Goal: Task Accomplishment & Management: Manage account settings

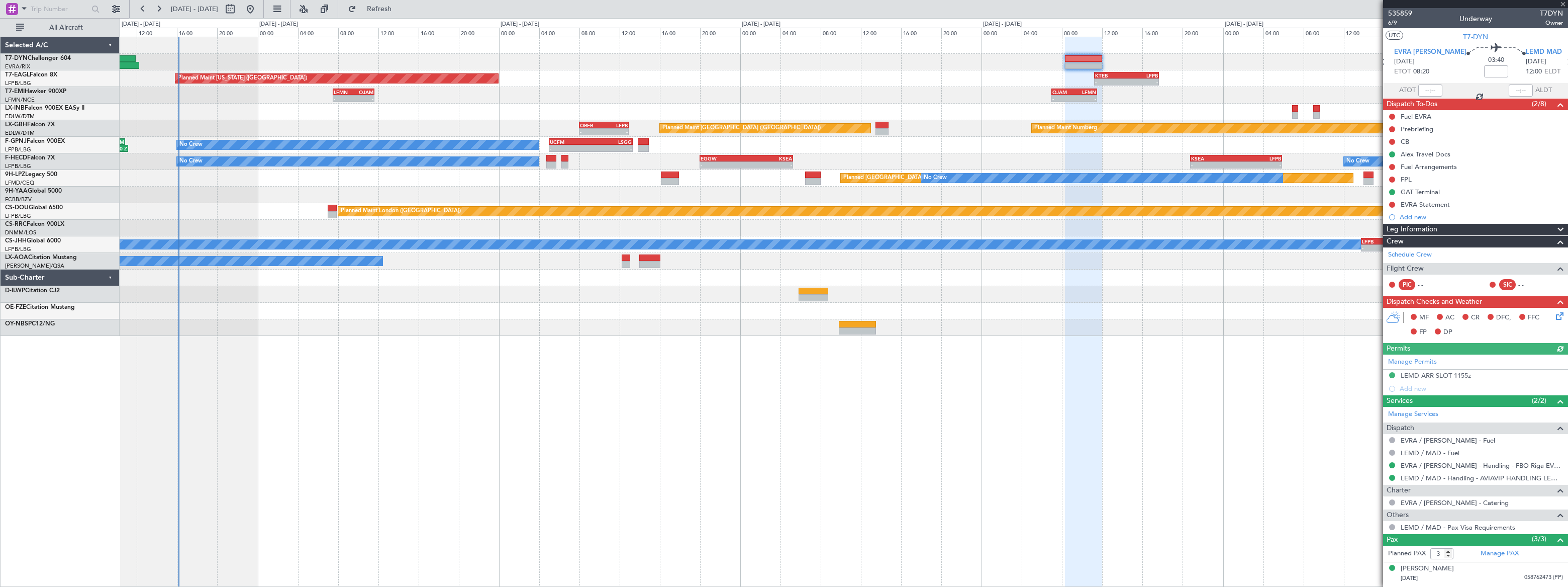
scroll to position [41, 0]
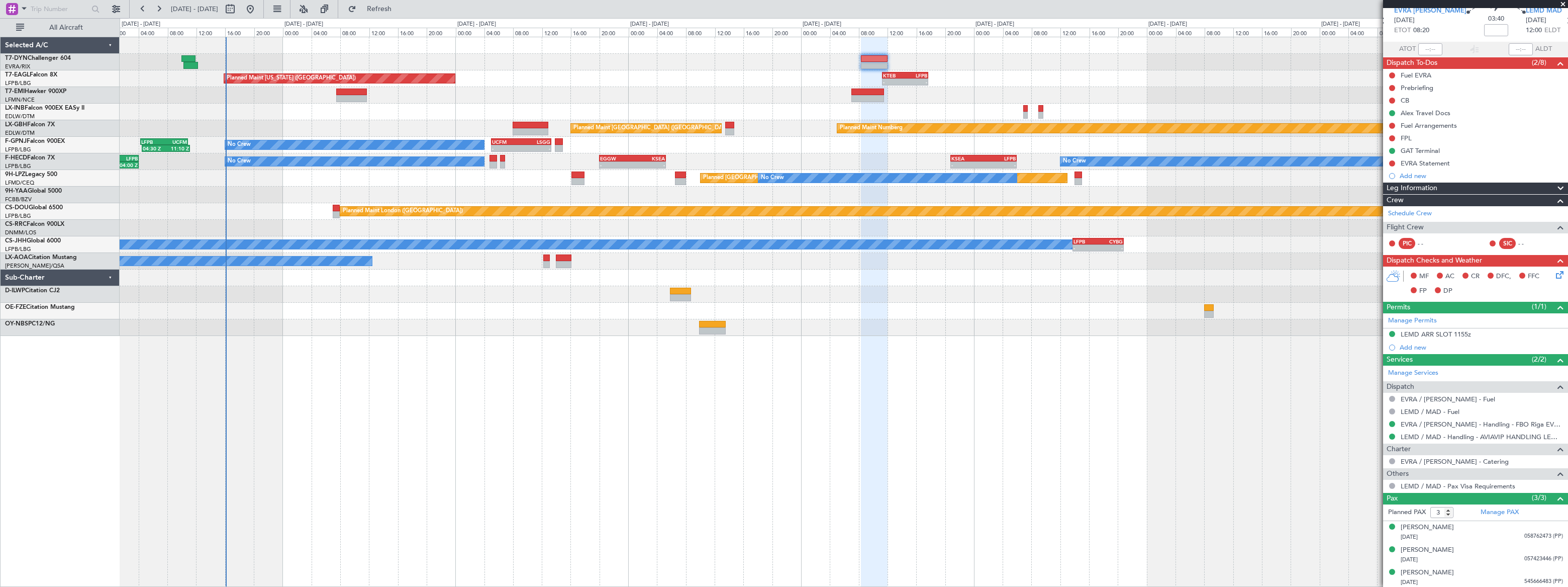
click at [404, 106] on div "Planned Maint [US_STATE] ([GEOGRAPHIC_DATA]) - - KTEB 11:15 Z LFPB 17:40 Z Plan…" at bounding box center [843, 186] width 1447 height 298
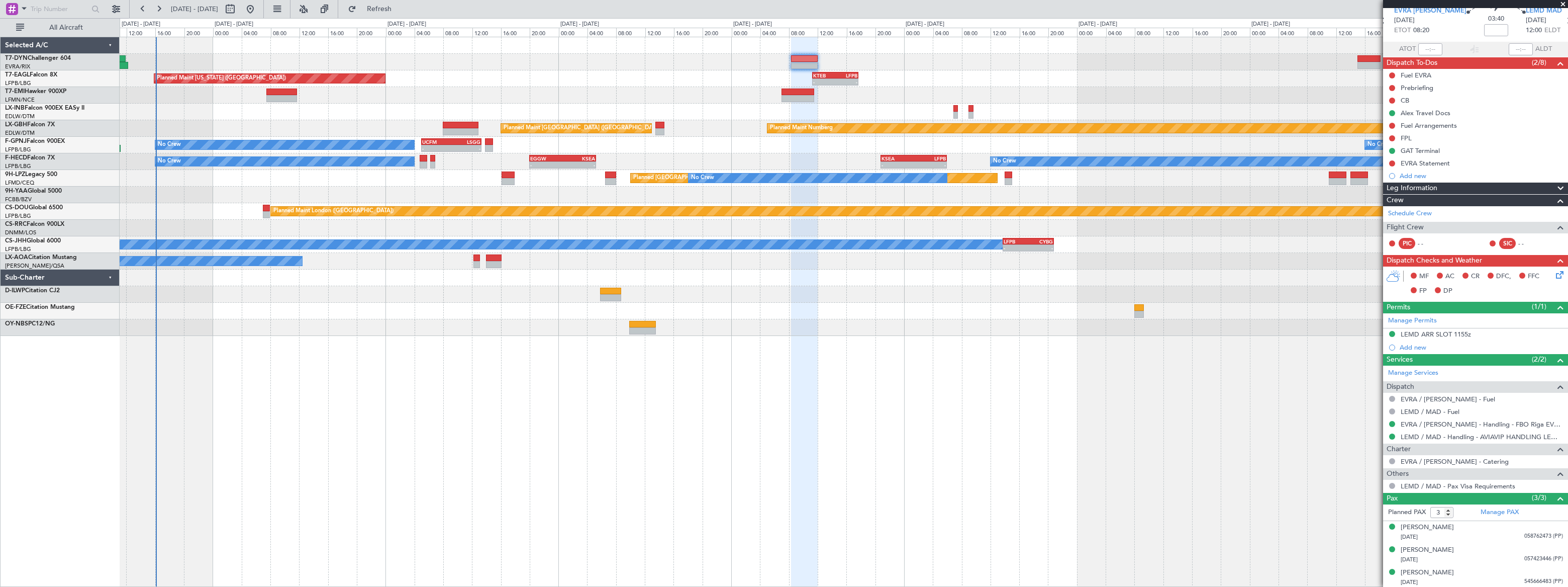
click at [650, 102] on div "Planned Maint [US_STATE] ([GEOGRAPHIC_DATA]) - - KTEB 11:15 Z LFPB 17:40 Z Plan…" at bounding box center [843, 186] width 1447 height 298
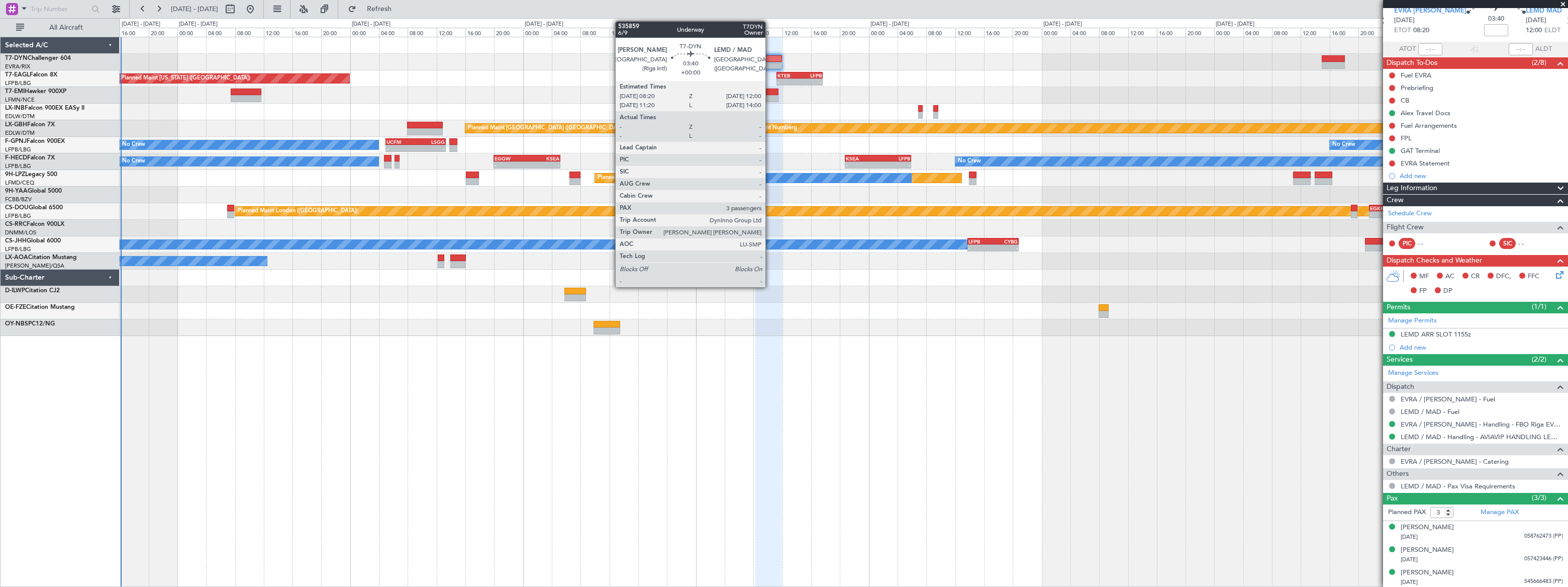
click at [770, 60] on div at bounding box center [768, 58] width 27 height 7
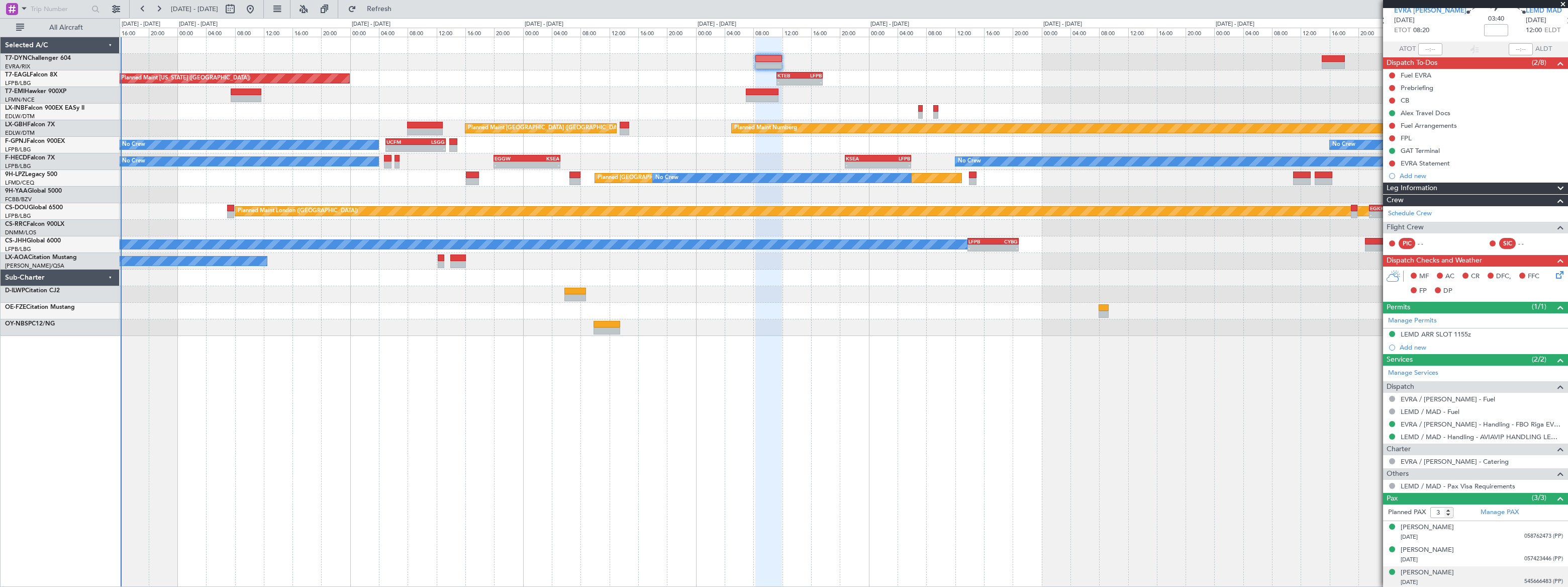
click at [1493, 581] on div "[DATE] 545666483 (PP)" at bounding box center [1481, 582] width 162 height 10
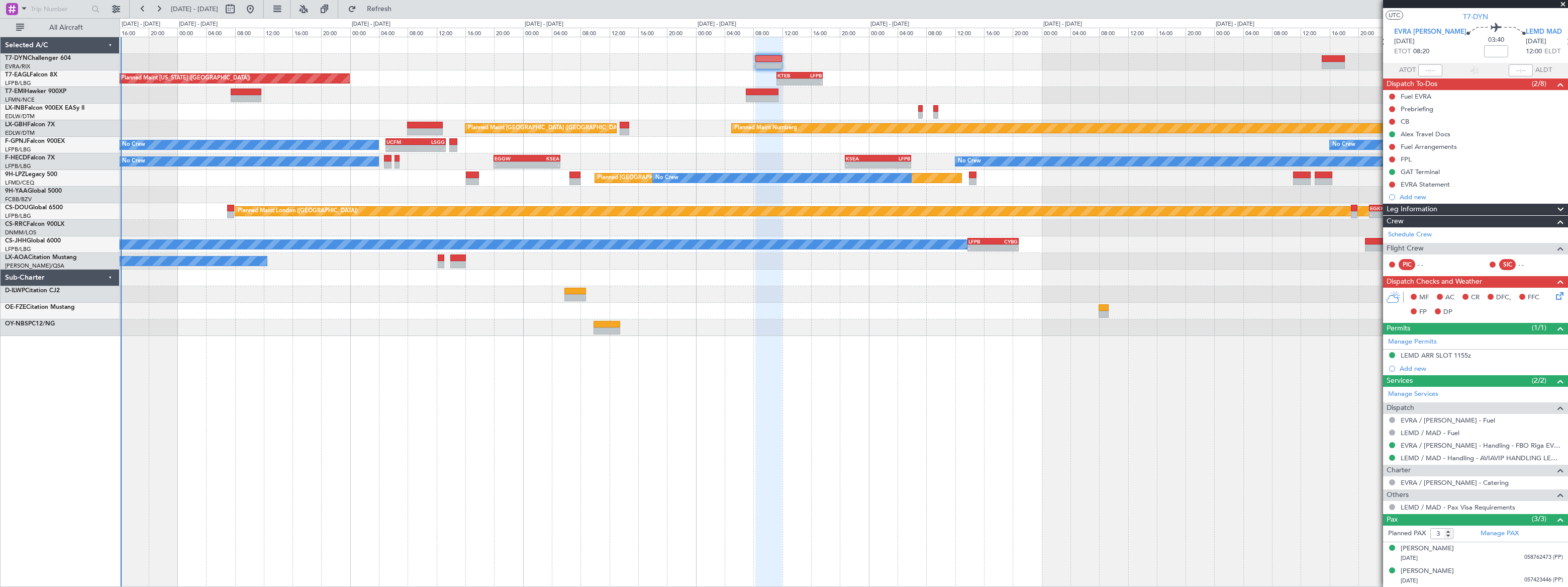
scroll to position [0, 0]
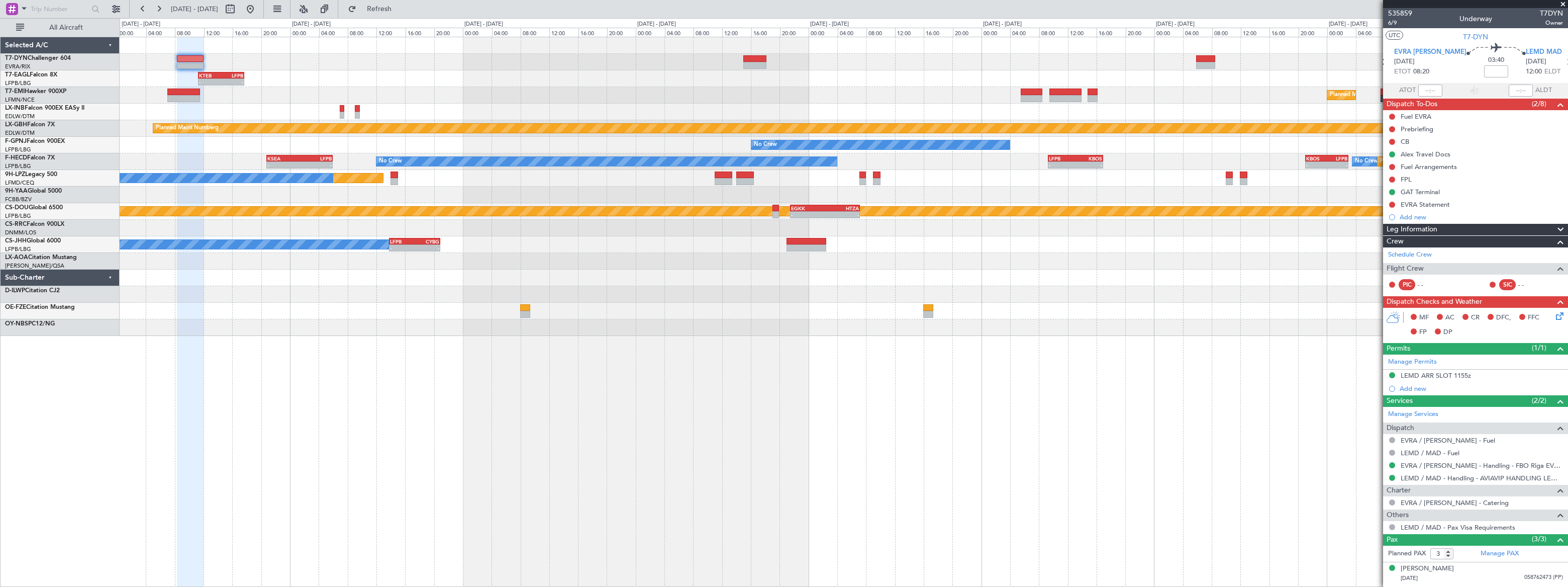
click at [737, 108] on div at bounding box center [843, 111] width 1447 height 17
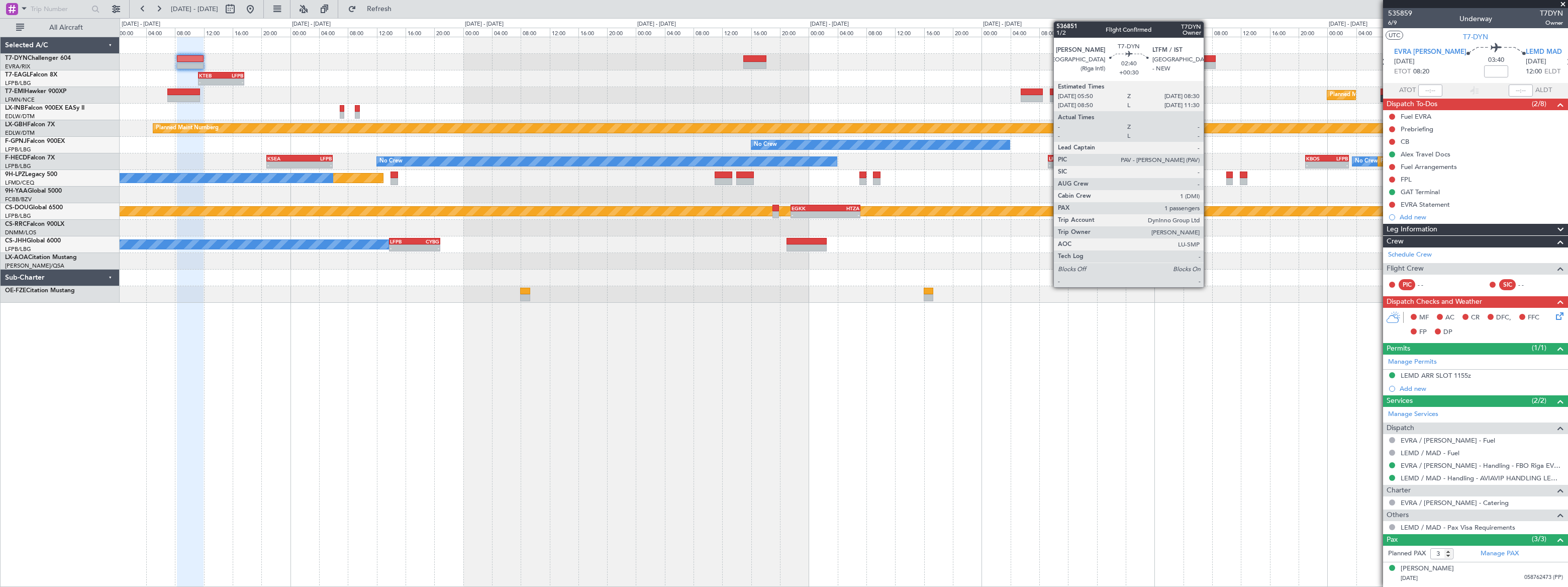
click at [1208, 59] on div at bounding box center [1206, 58] width 20 height 7
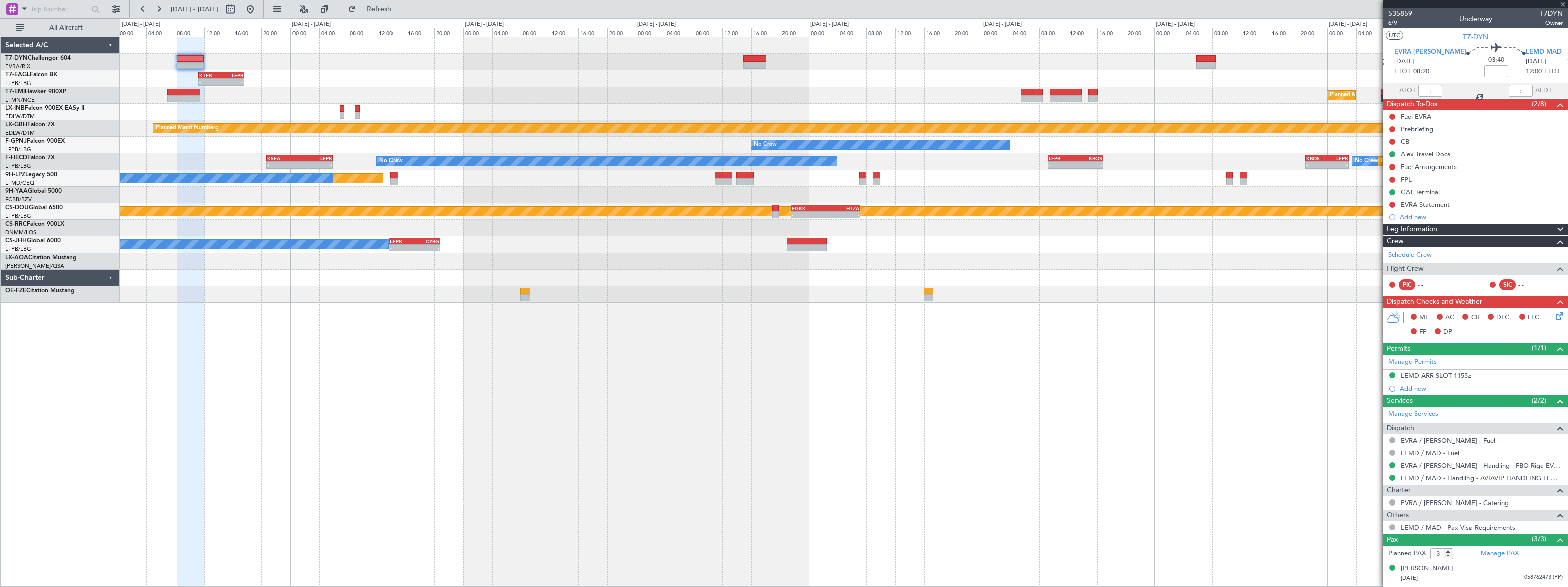
type input "+00:30"
type input "1"
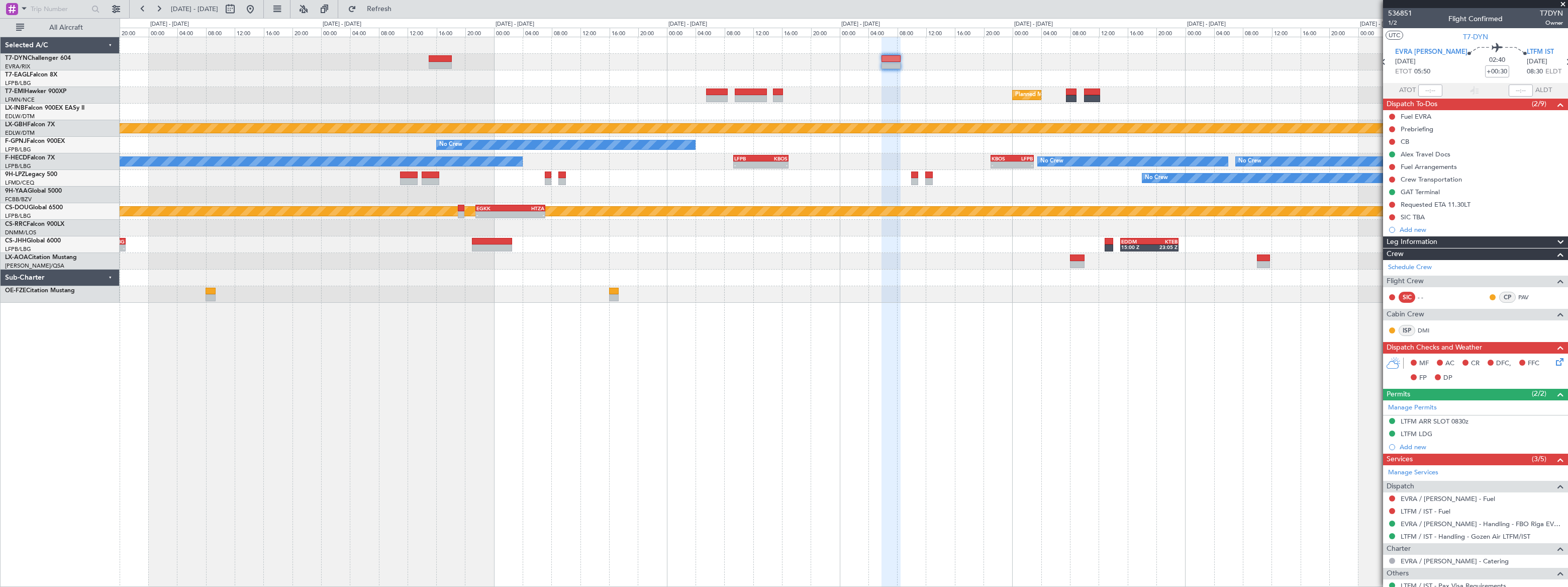
click at [875, 72] on div "- - KTEB 11:15 Z LFPB 17:40 Z" at bounding box center [843, 78] width 1447 height 17
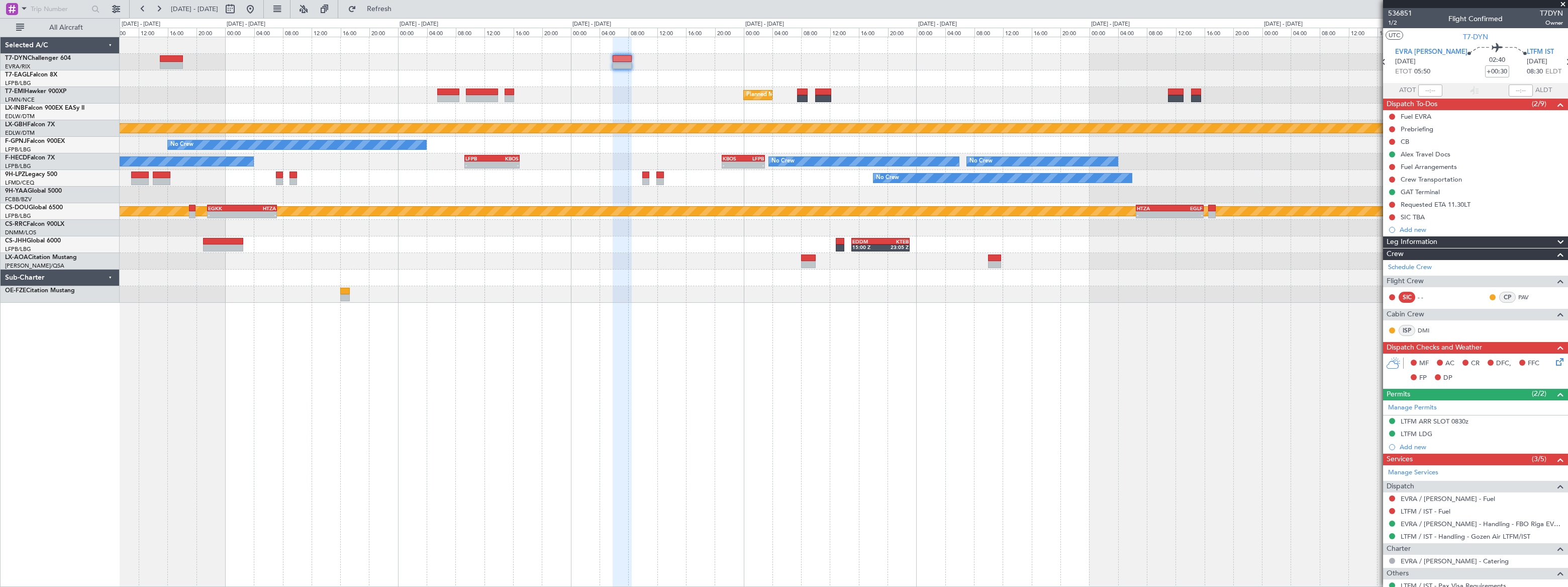
click at [992, 81] on div at bounding box center [843, 78] width 1447 height 17
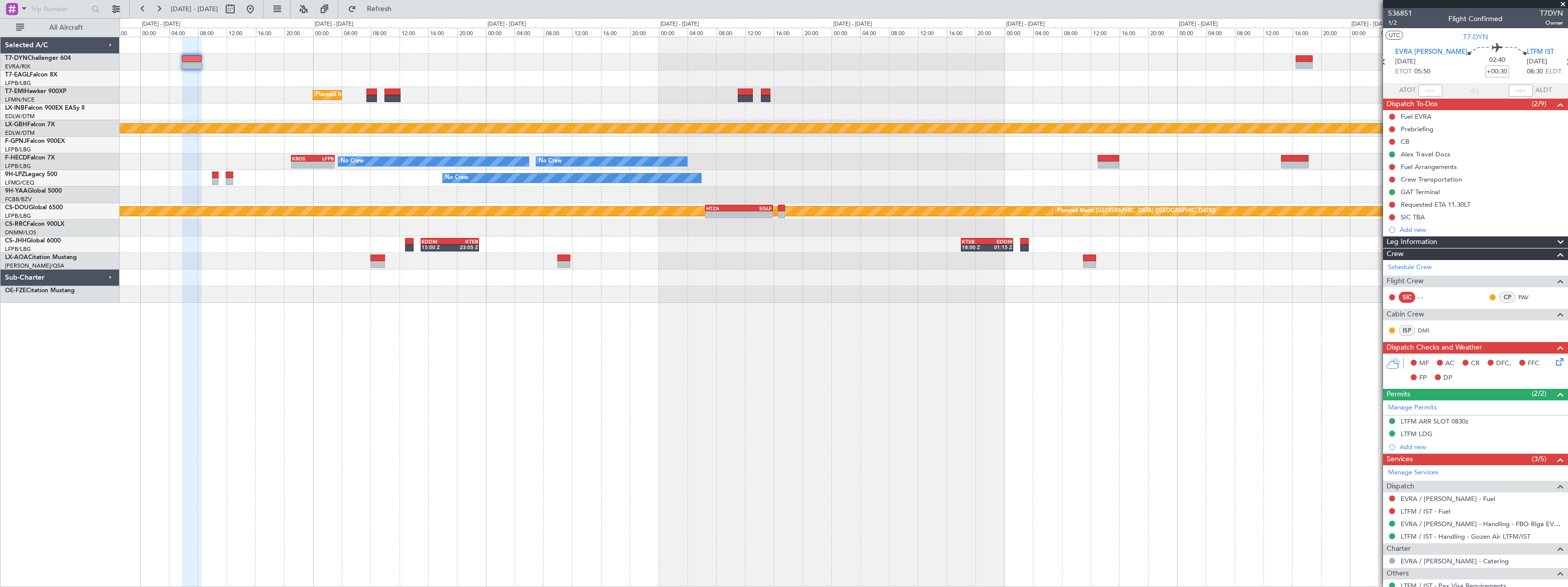
click at [852, 69] on div "Planned Maint [GEOGRAPHIC_DATA] Planned Maint Nurnberg No Crew Planned Maint [G…" at bounding box center [843, 170] width 1447 height 266
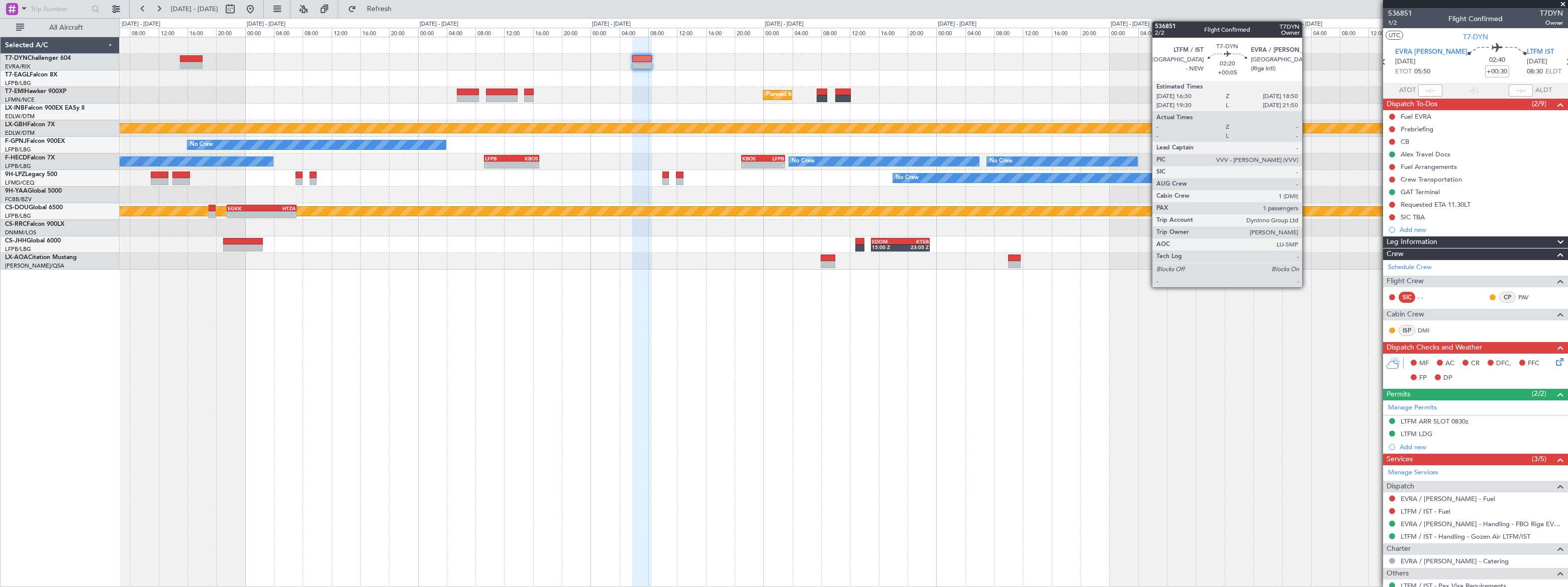
click at [930, 70] on div "Planned Maint [GEOGRAPHIC_DATA] Planned Maint Nurnberg No Crew Planned Maint [G…" at bounding box center [843, 154] width 1448 height 232
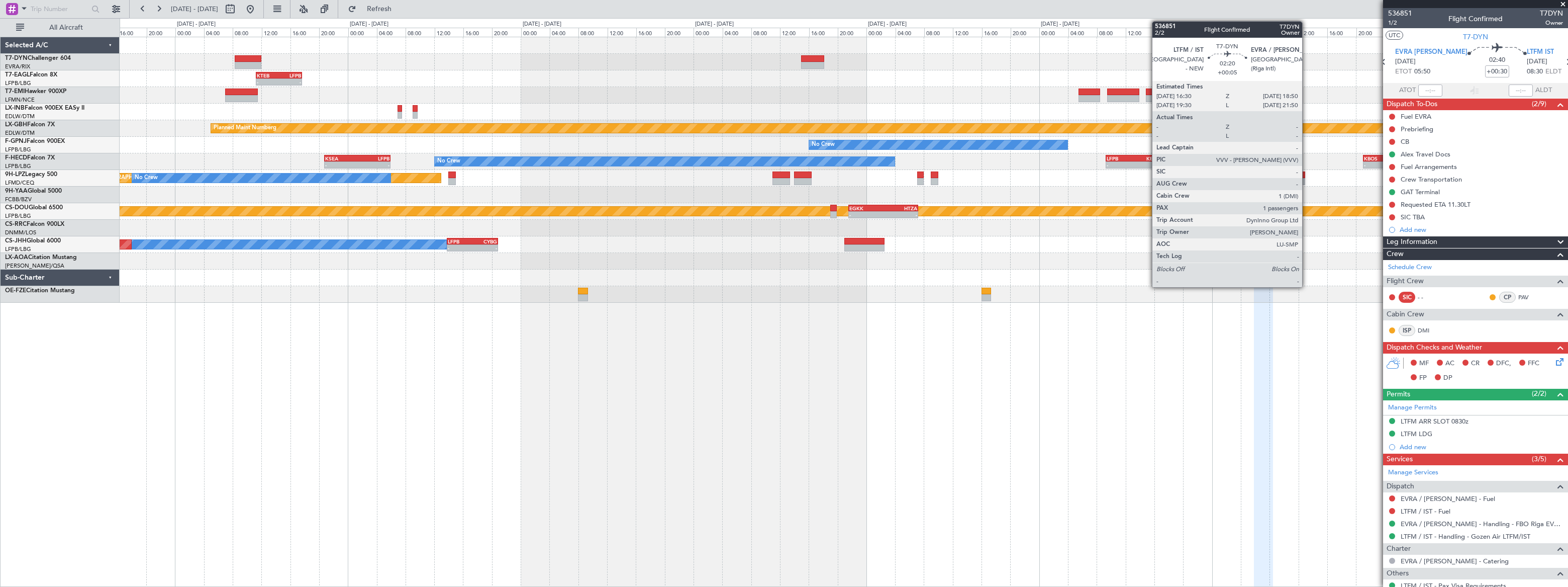
click at [807, 94] on div "Planned Maint [GEOGRAPHIC_DATA]" at bounding box center [843, 95] width 1447 height 17
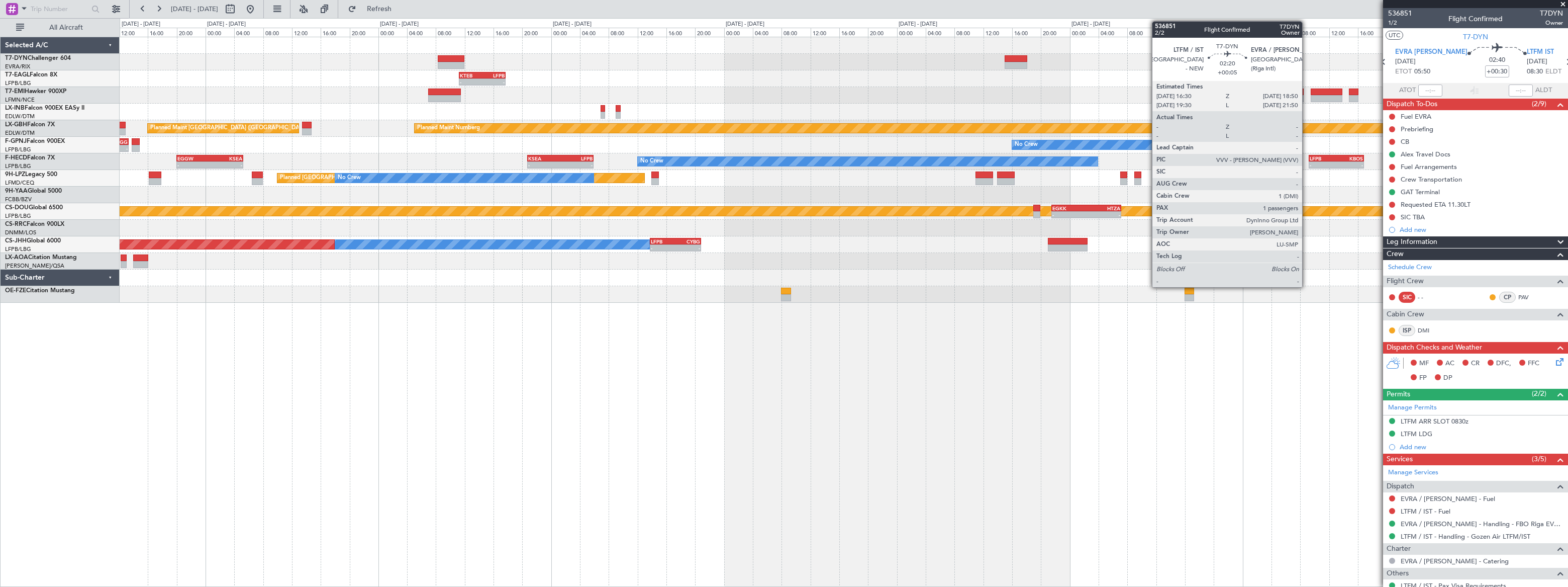
click at [755, 96] on div "Planned Maint [GEOGRAPHIC_DATA]" at bounding box center [843, 95] width 1448 height 17
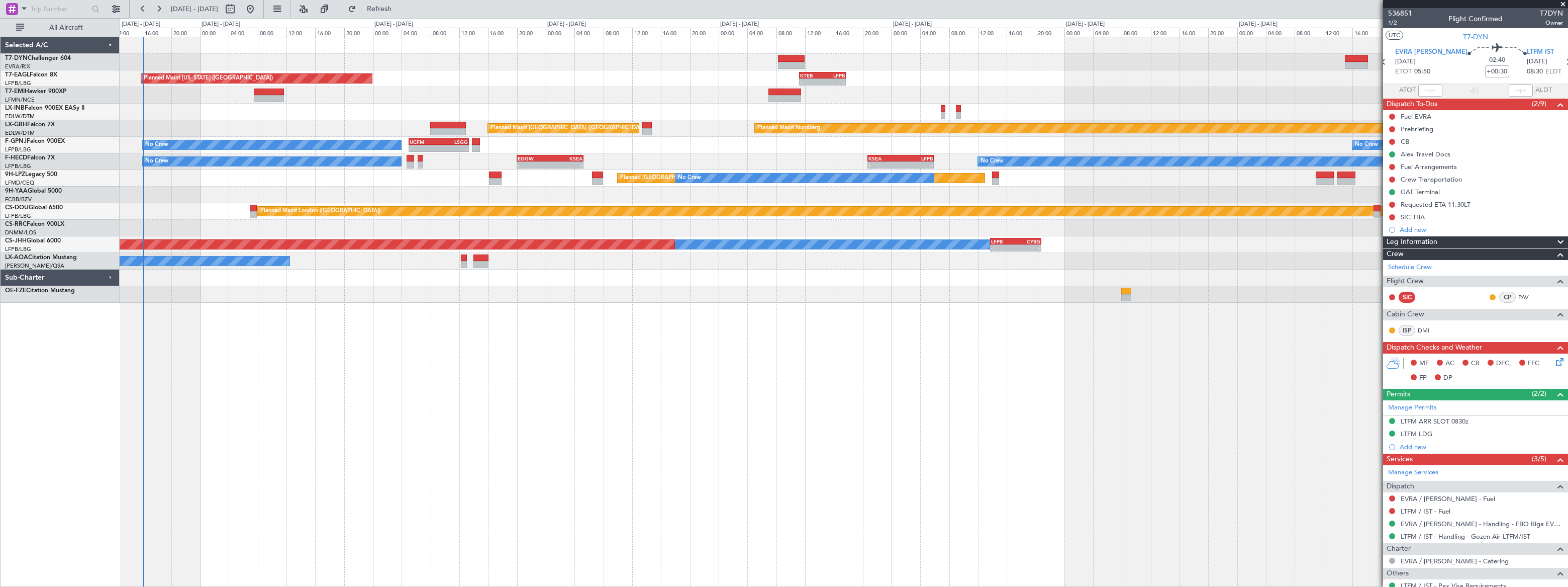
click at [369, 91] on div "Planned Maint [GEOGRAPHIC_DATA]" at bounding box center [843, 95] width 1448 height 17
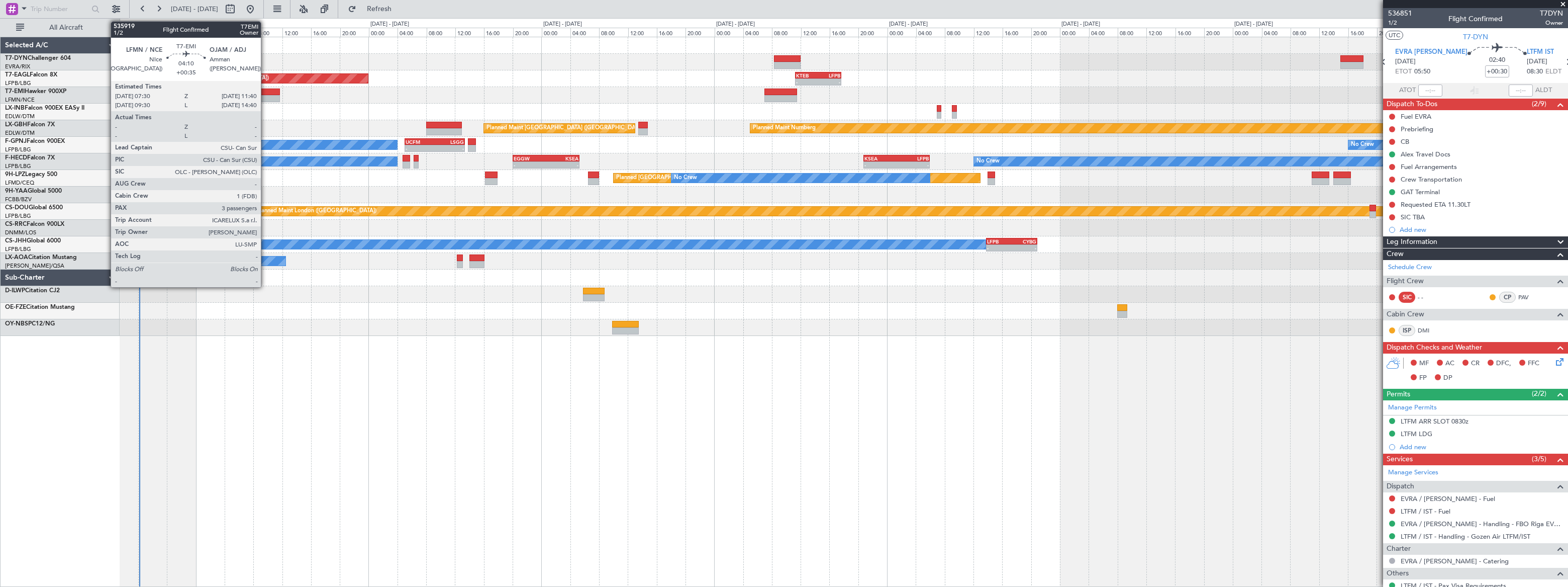
click at [266, 93] on div at bounding box center [265, 92] width 31 height 7
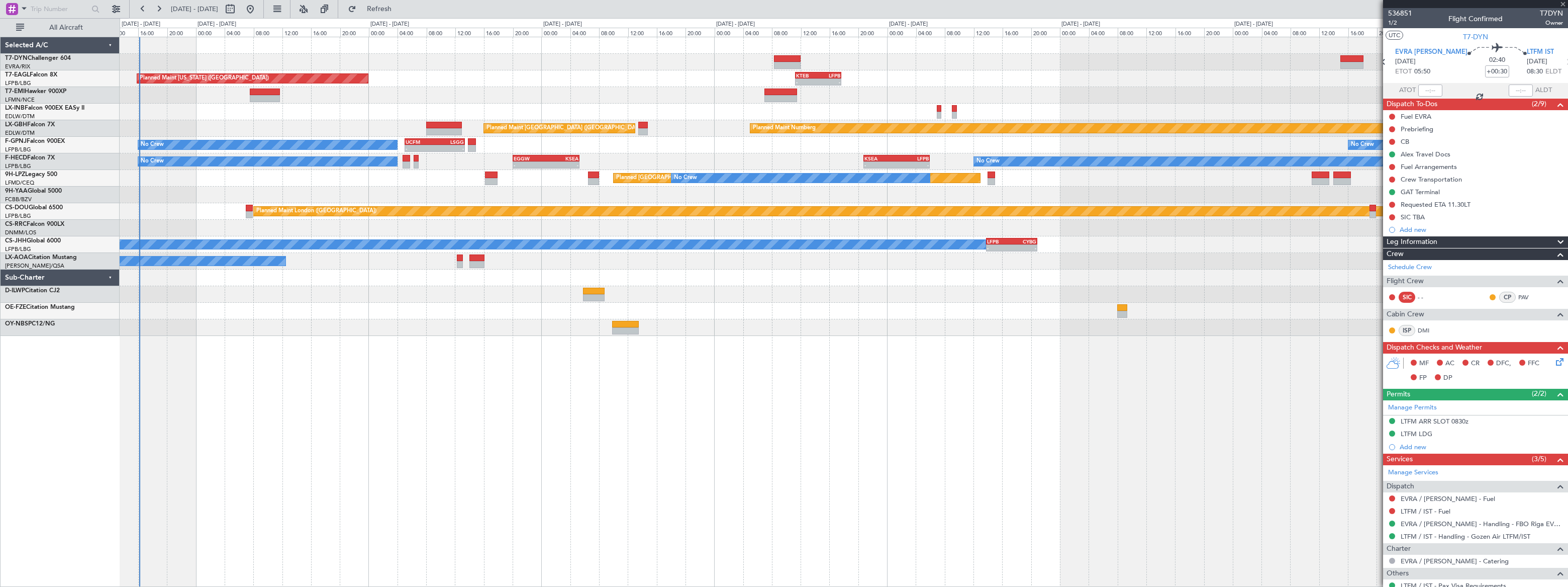
type input "+00:35"
type input "3"
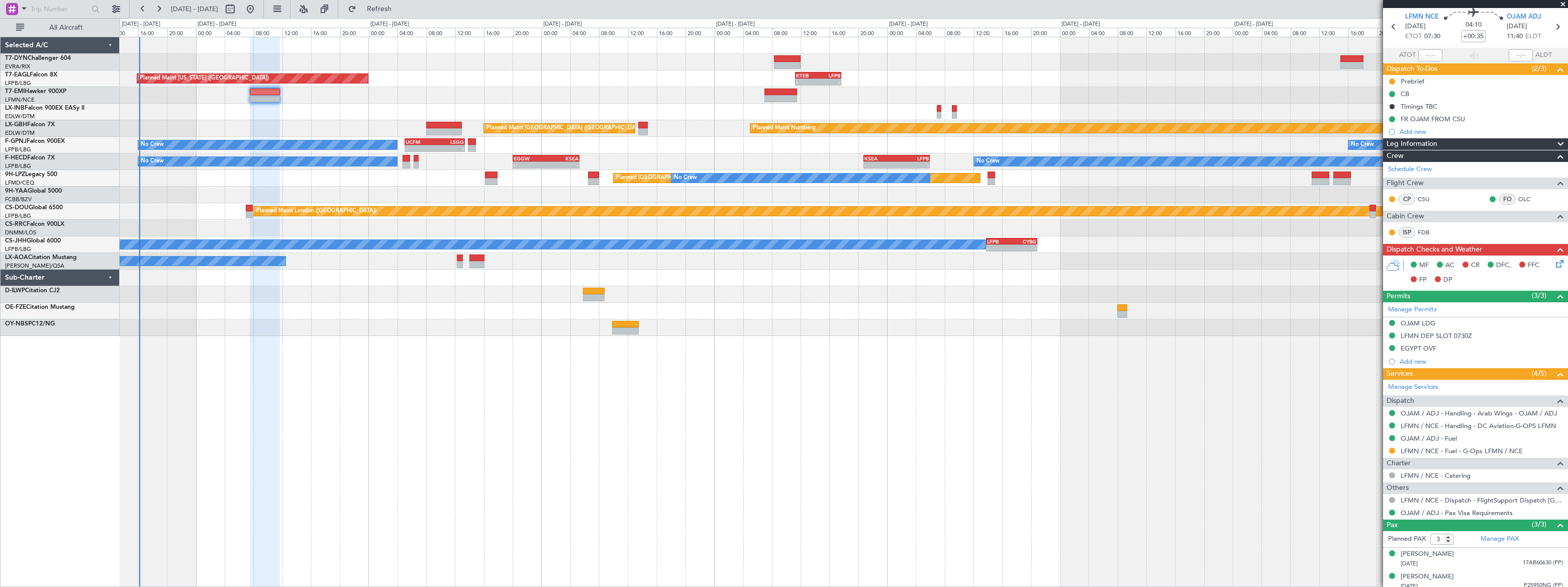
scroll to position [62, 0]
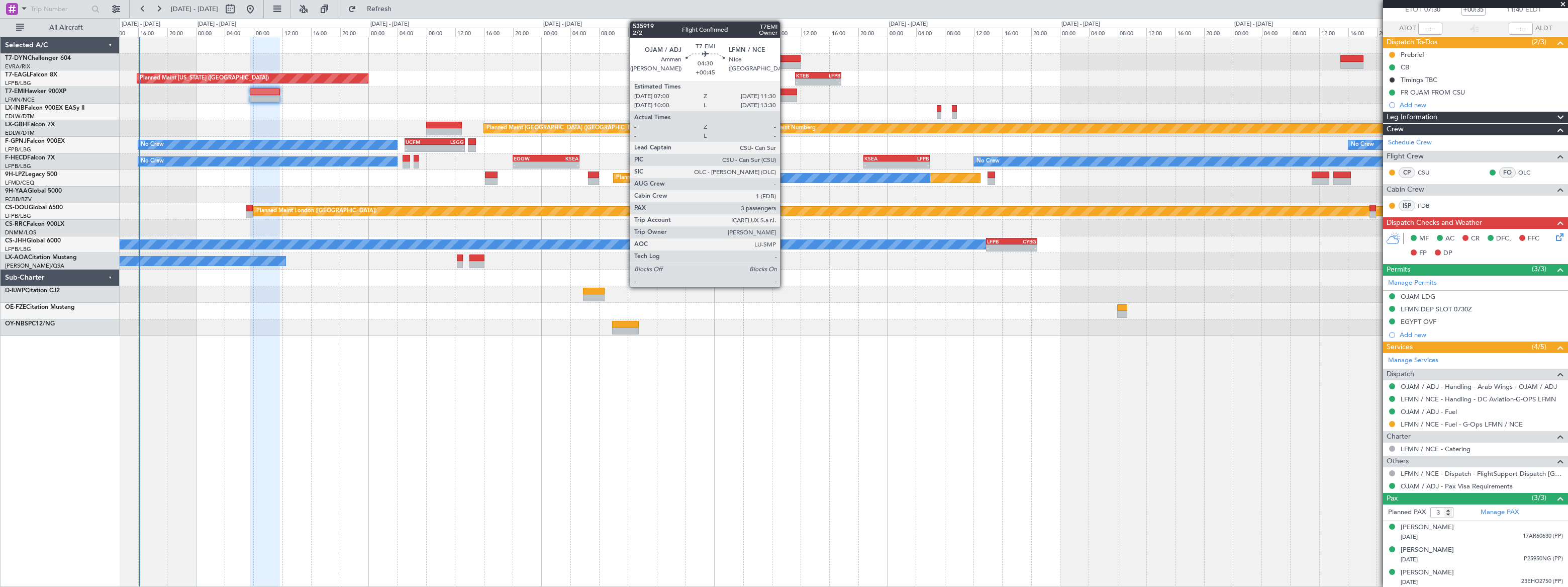
click at [784, 91] on div at bounding box center [780, 92] width 32 height 7
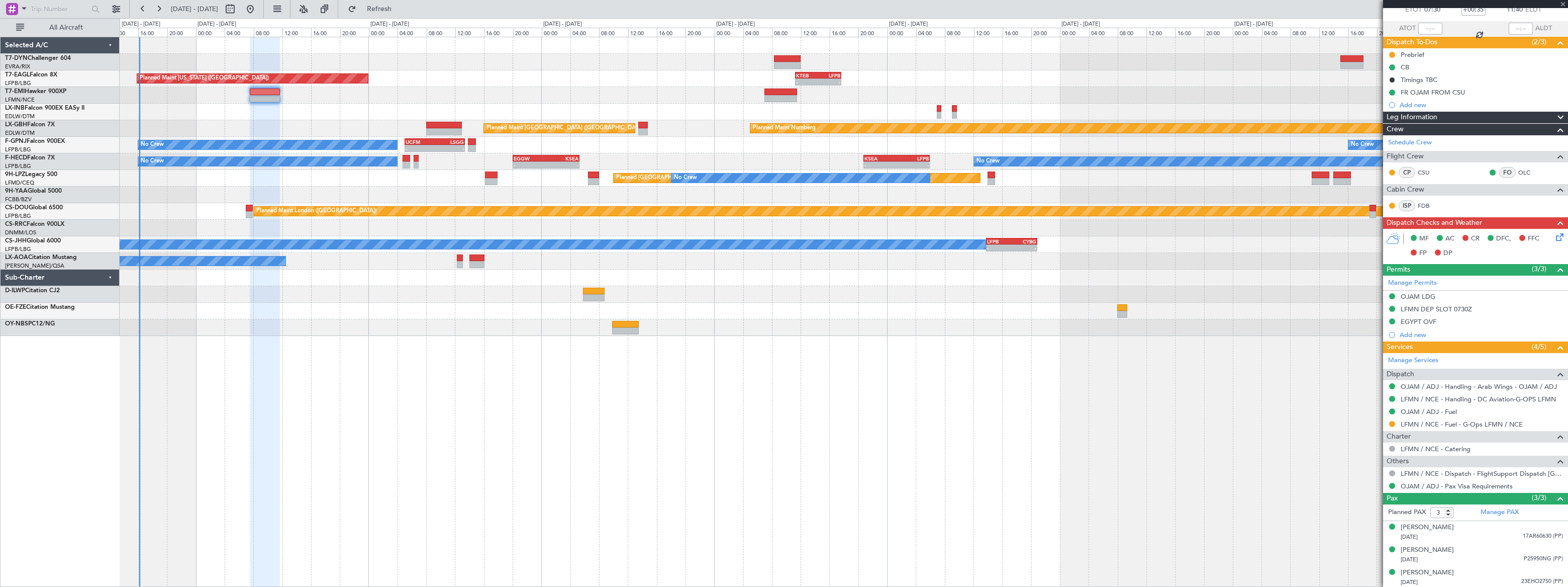
type input "+00:45"
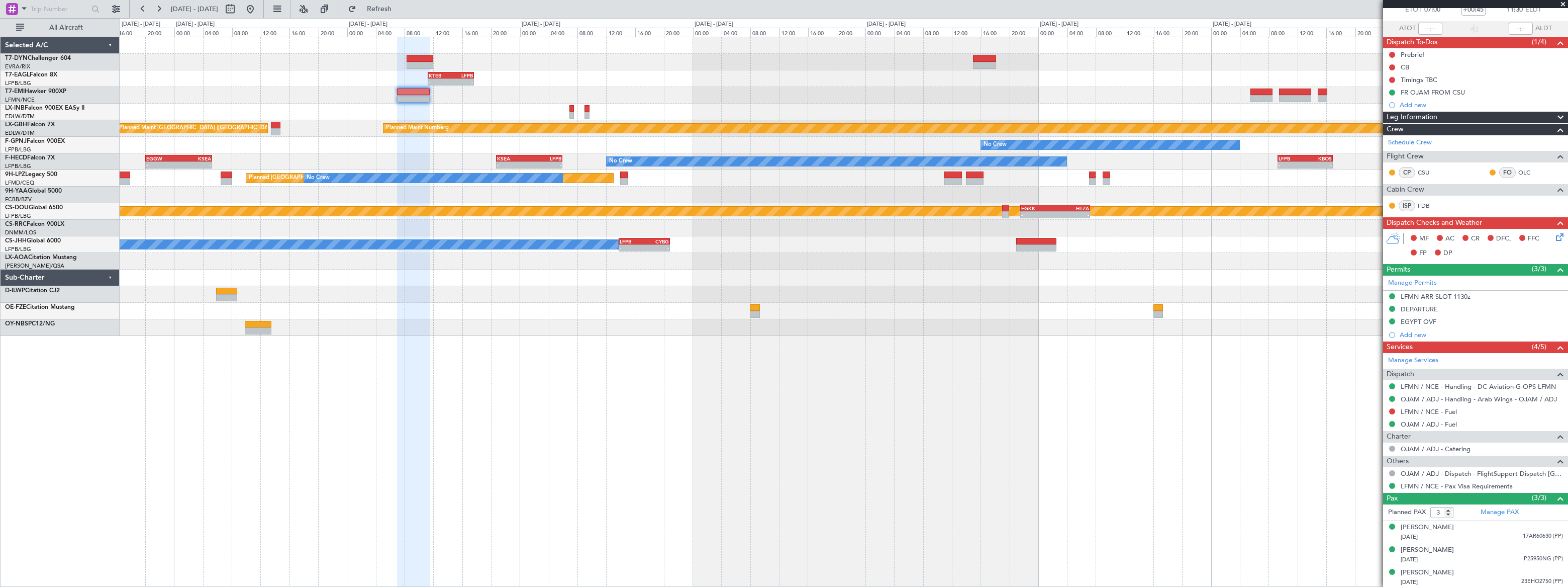
click at [754, 112] on div at bounding box center [843, 111] width 1447 height 17
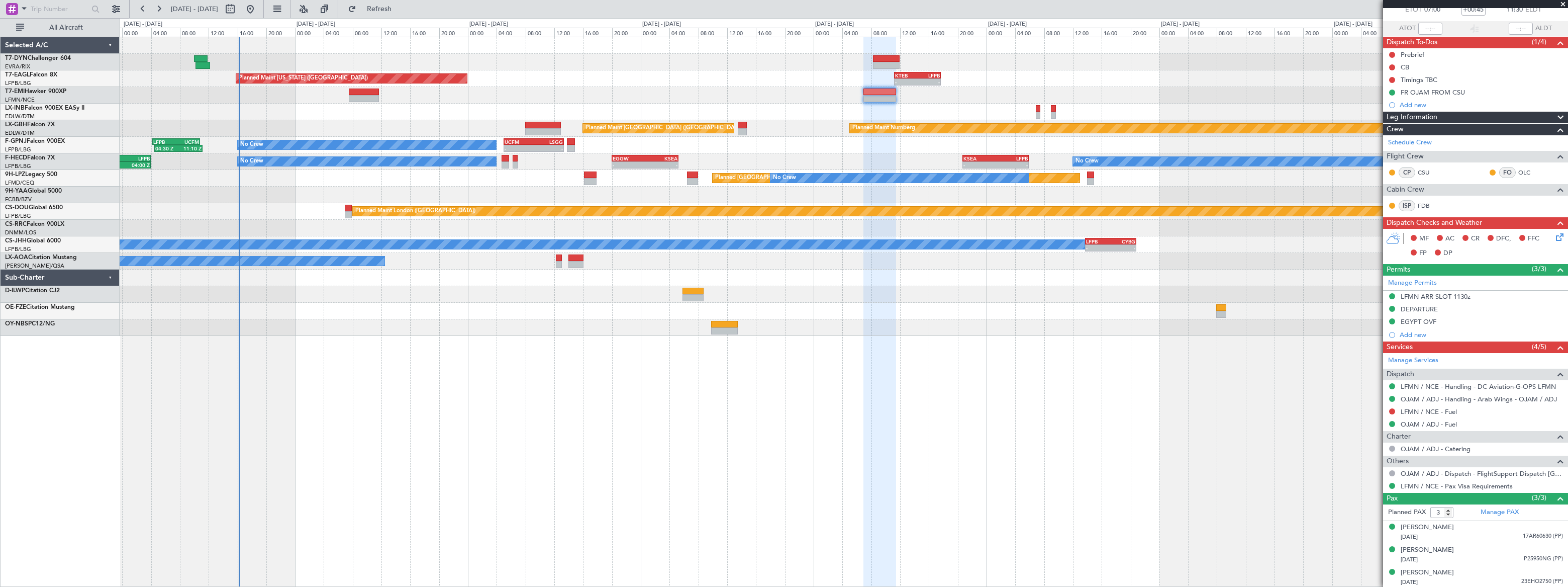
click at [1079, 65] on div "- - KTEB 11:15 Z LFPB 17:40 Z Planned Maint [US_STATE] ([GEOGRAPHIC_DATA]) Plan…" at bounding box center [843, 186] width 1448 height 298
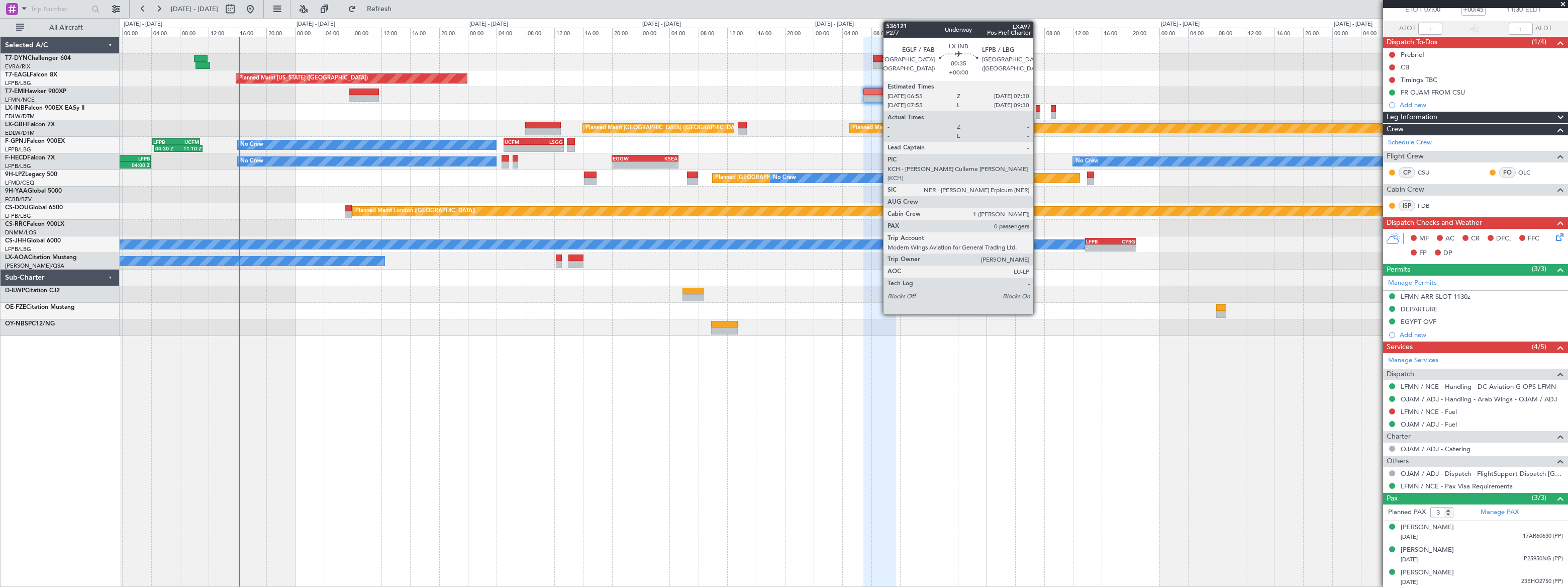
click at [1037, 110] on div at bounding box center [1037, 108] width 5 height 7
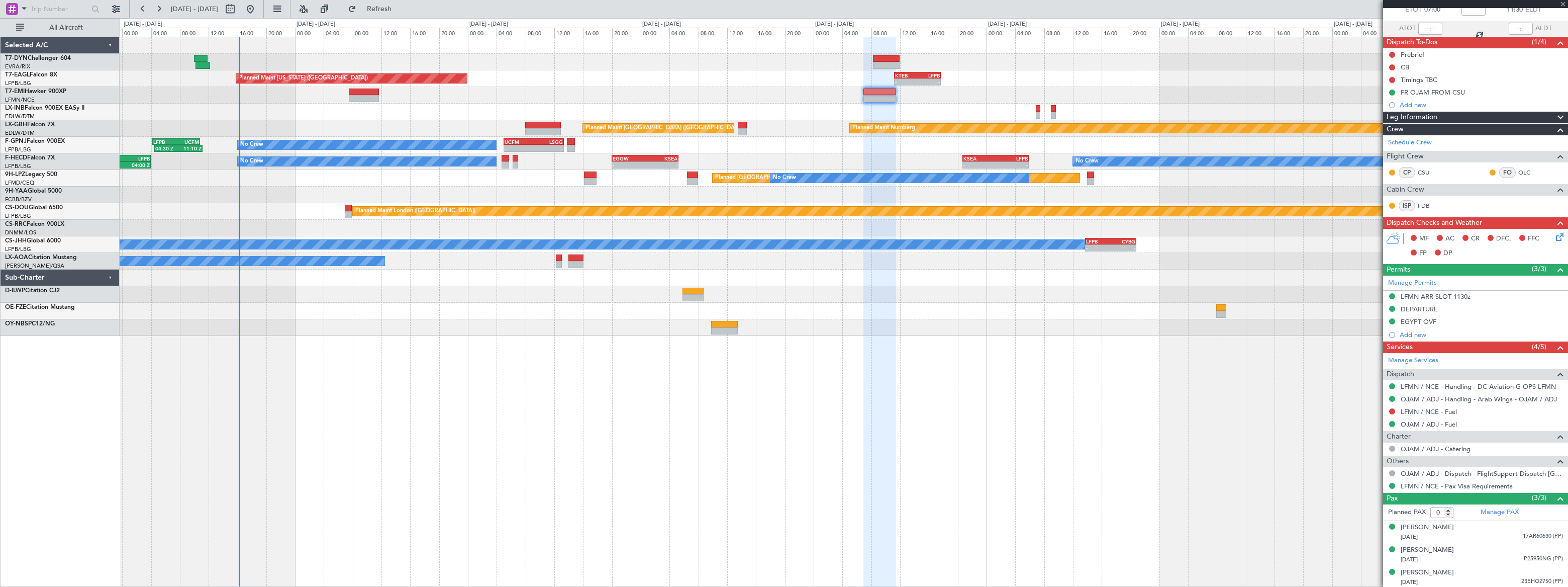
scroll to position [0, 0]
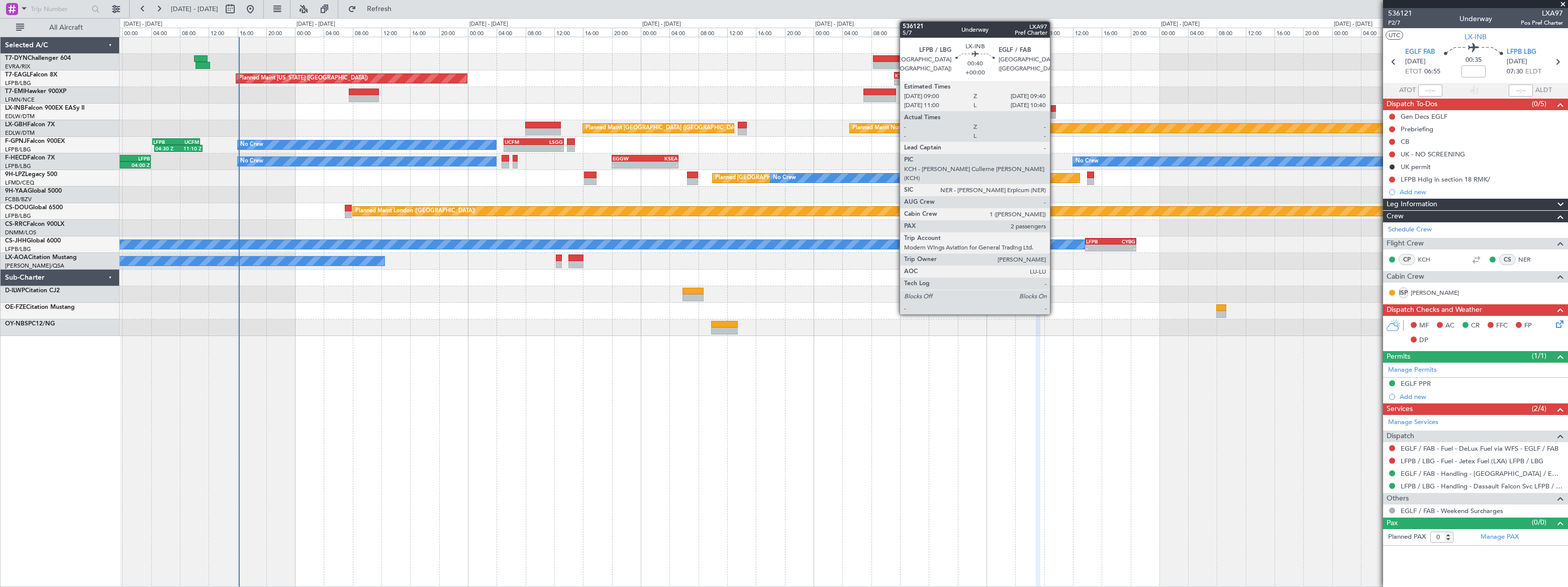
click at [1054, 113] on div at bounding box center [1052, 114] width 5 height 7
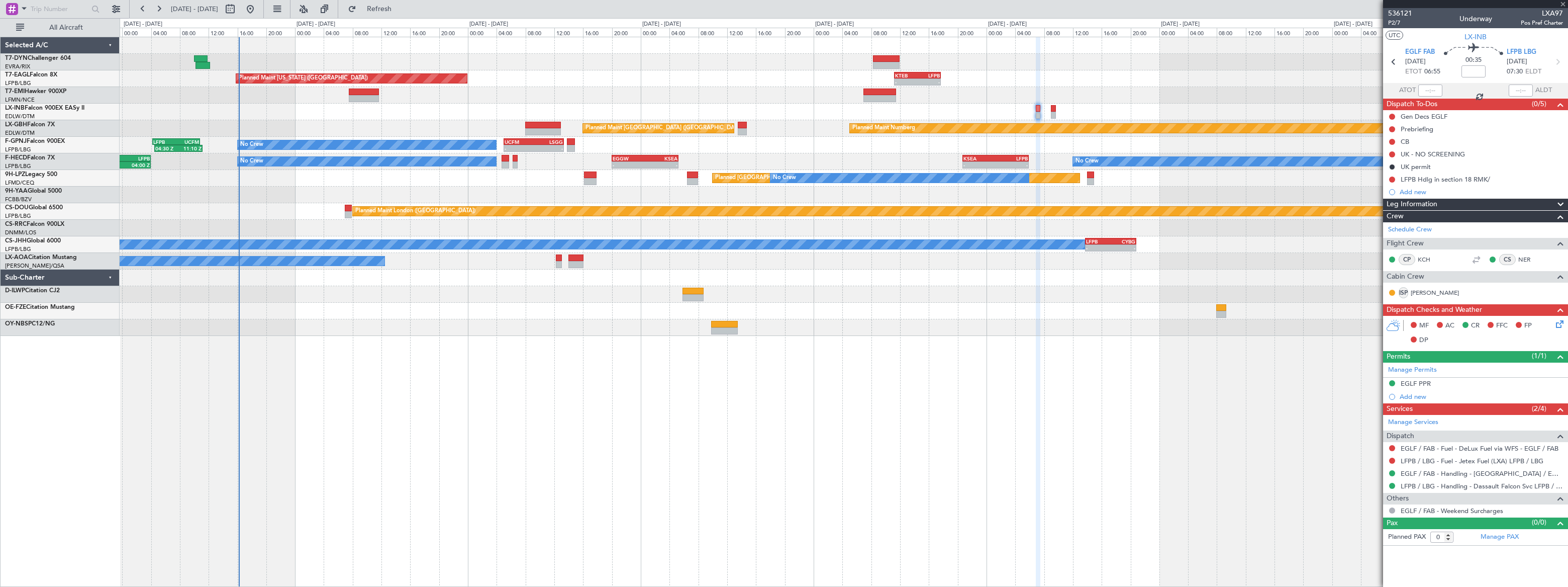
type input "2"
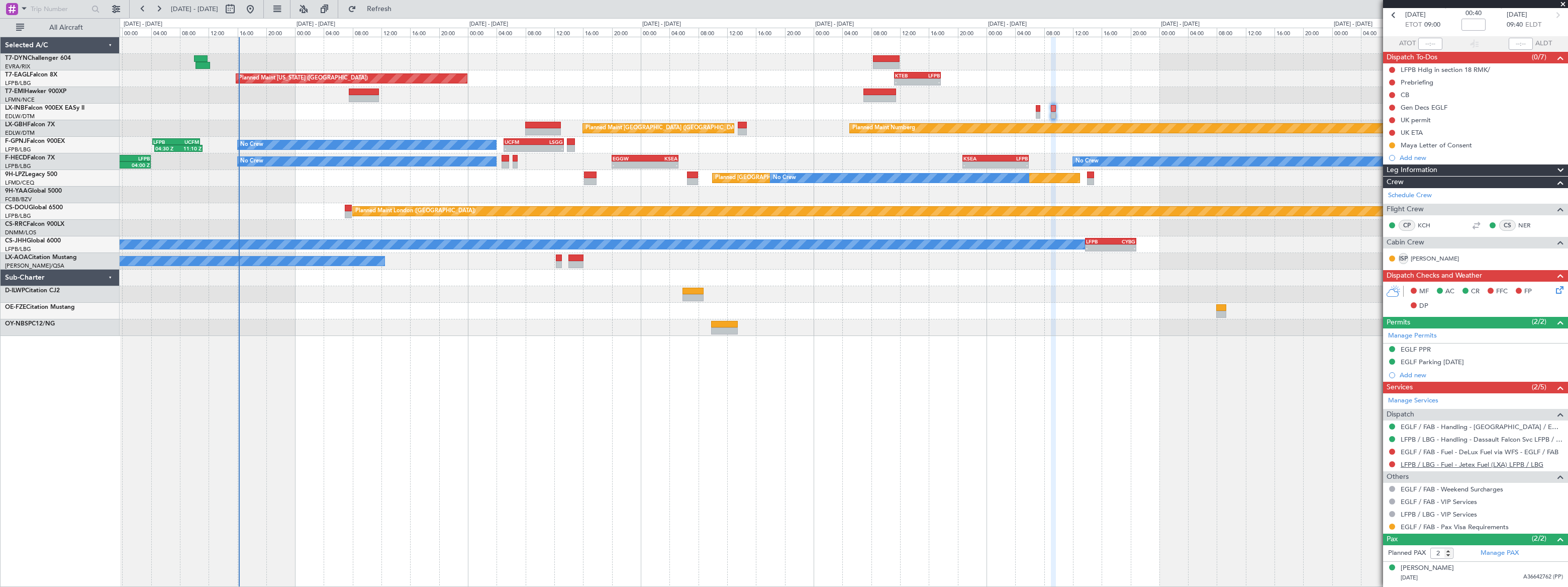
scroll to position [65, 0]
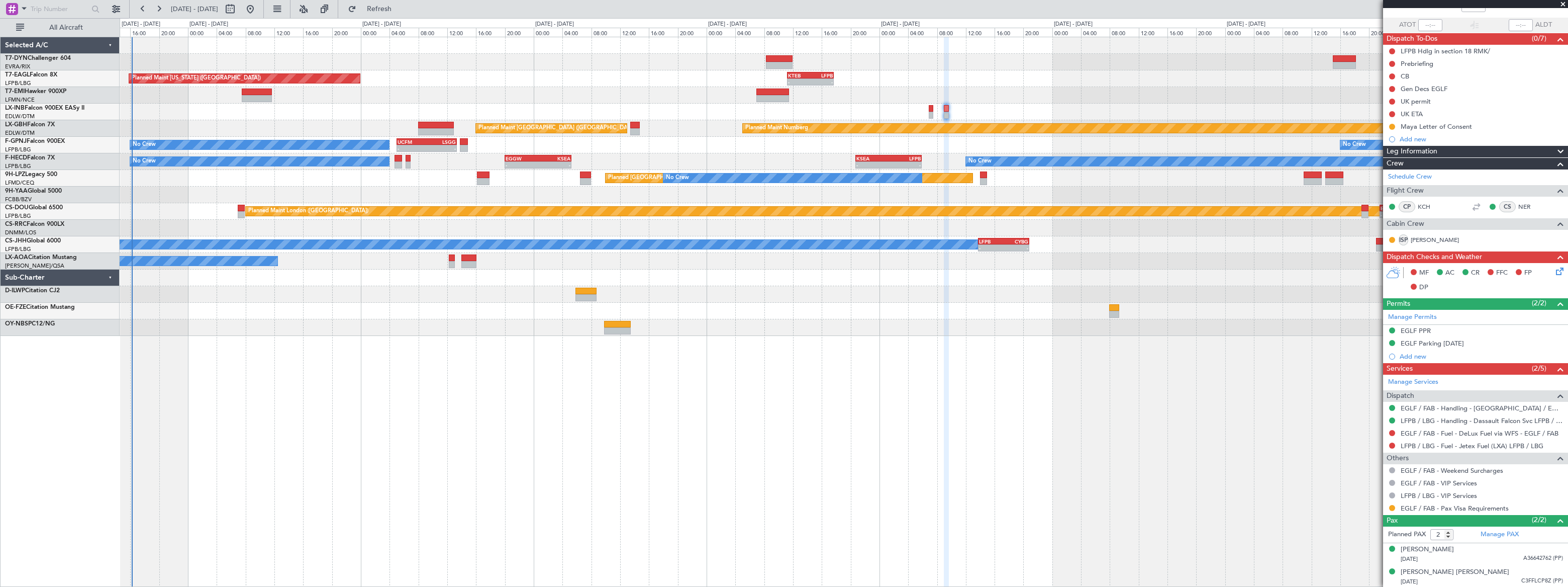
click at [330, 123] on div "Planned Maint Nurnberg Planned Maint [GEOGRAPHIC_DATA] ([GEOGRAPHIC_DATA])" at bounding box center [843, 128] width 1448 height 17
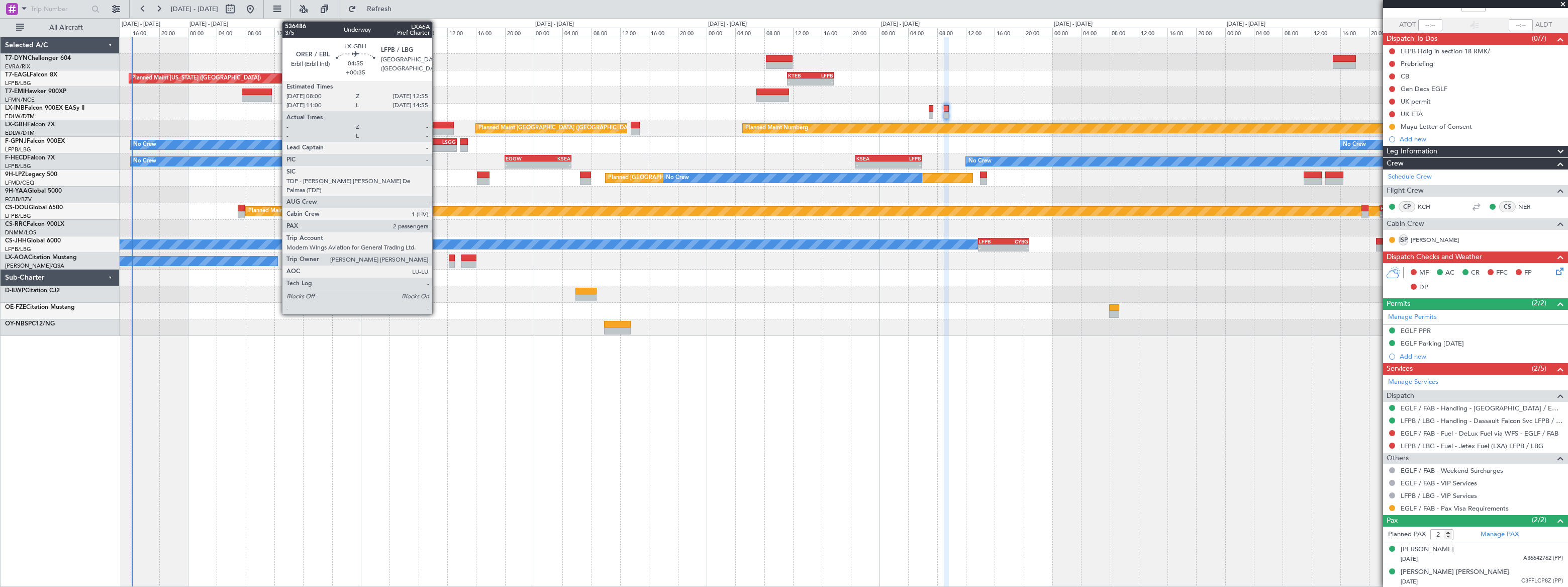
click at [437, 125] on div at bounding box center [436, 125] width 35 height 7
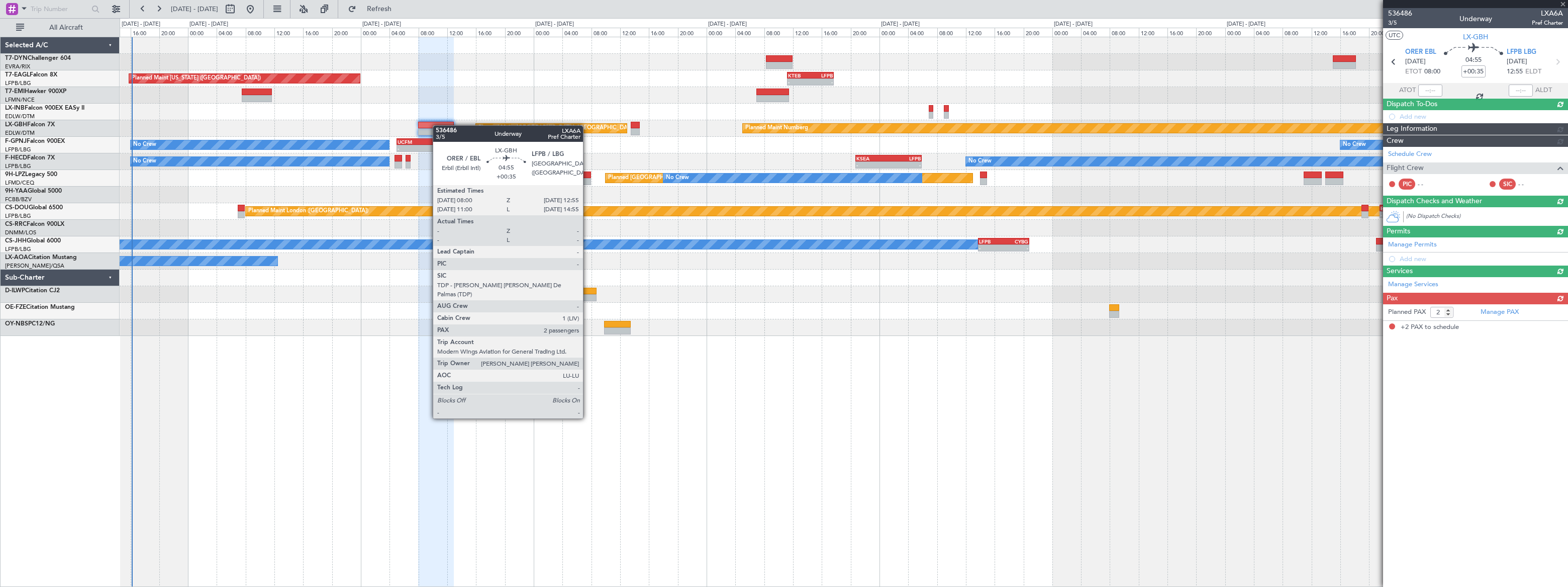
scroll to position [0, 0]
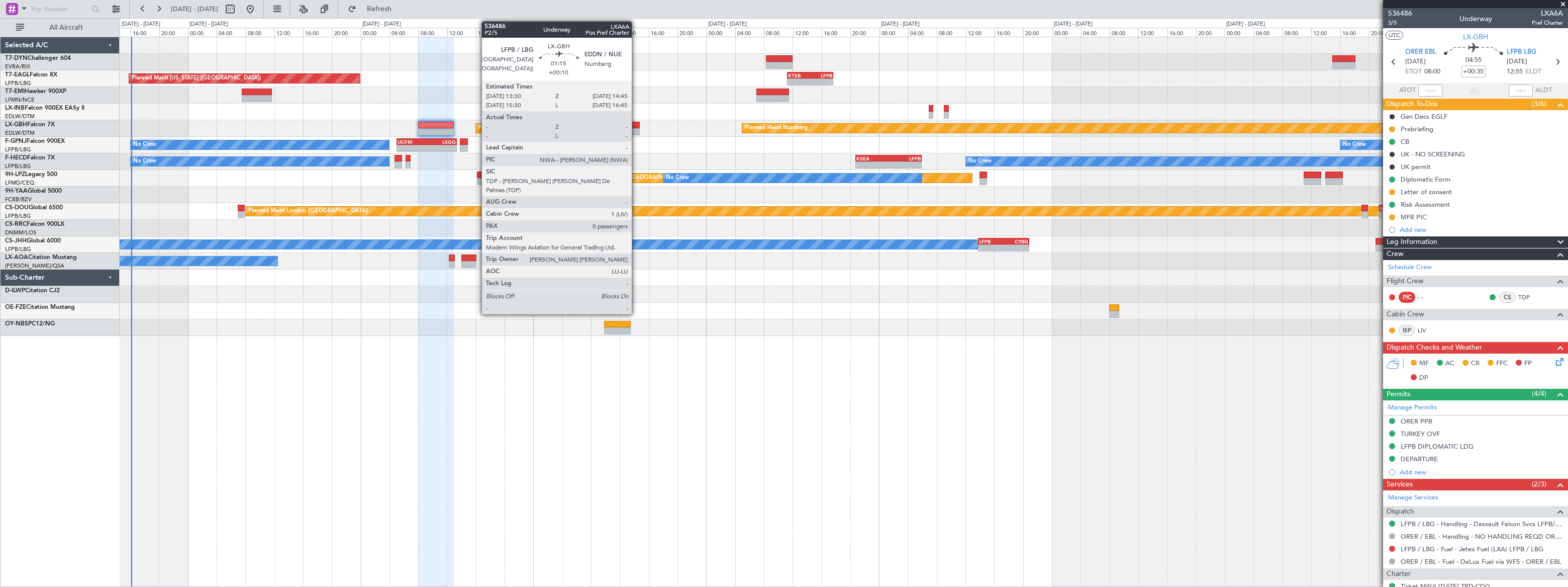
click at [636, 129] on div at bounding box center [634, 131] width 9 height 7
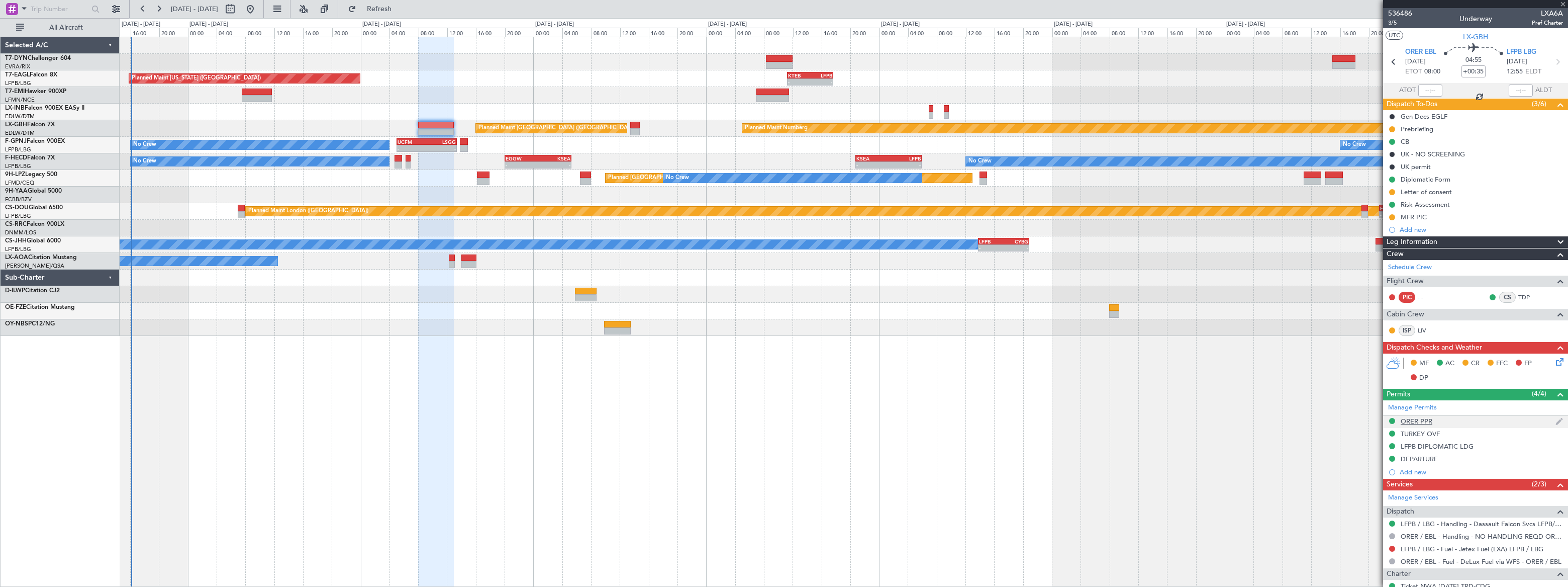
type input "+00:10"
type input "0"
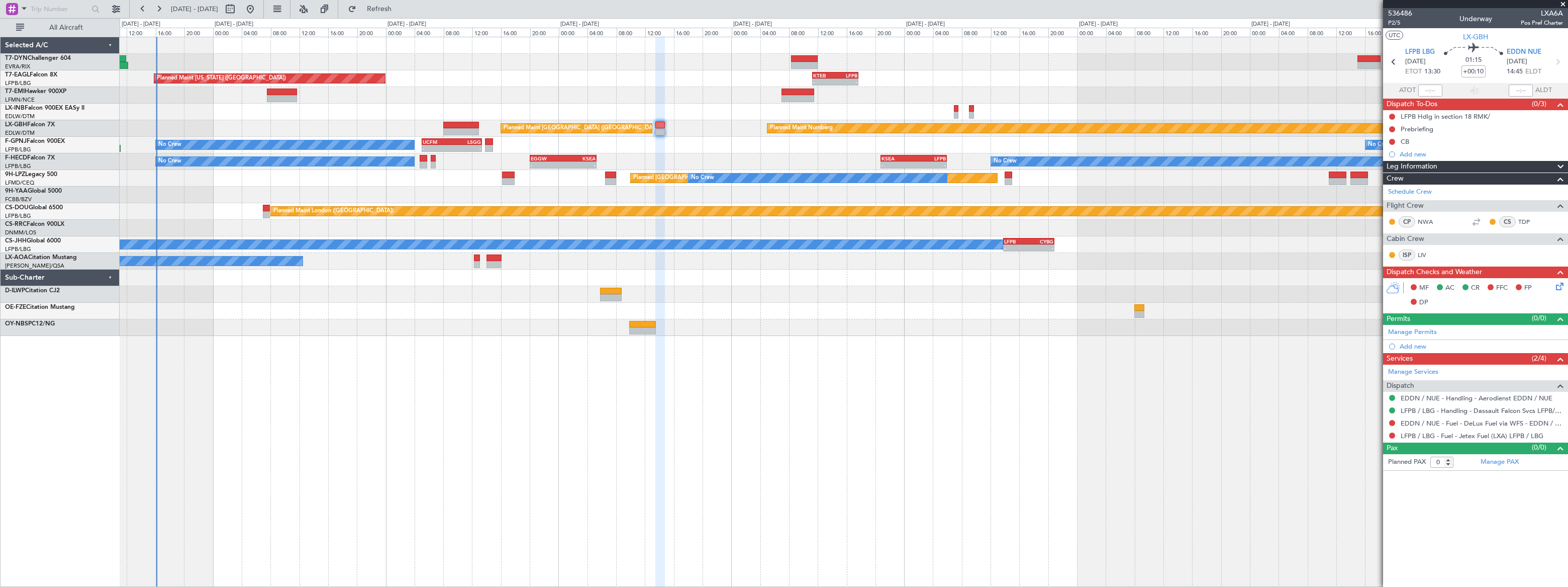
click at [1207, 112] on div "- - KTEB 11:15 Z LFPB 17:40 Z Planned Maint [US_STATE] ([GEOGRAPHIC_DATA]) Plan…" at bounding box center [843, 186] width 1447 height 298
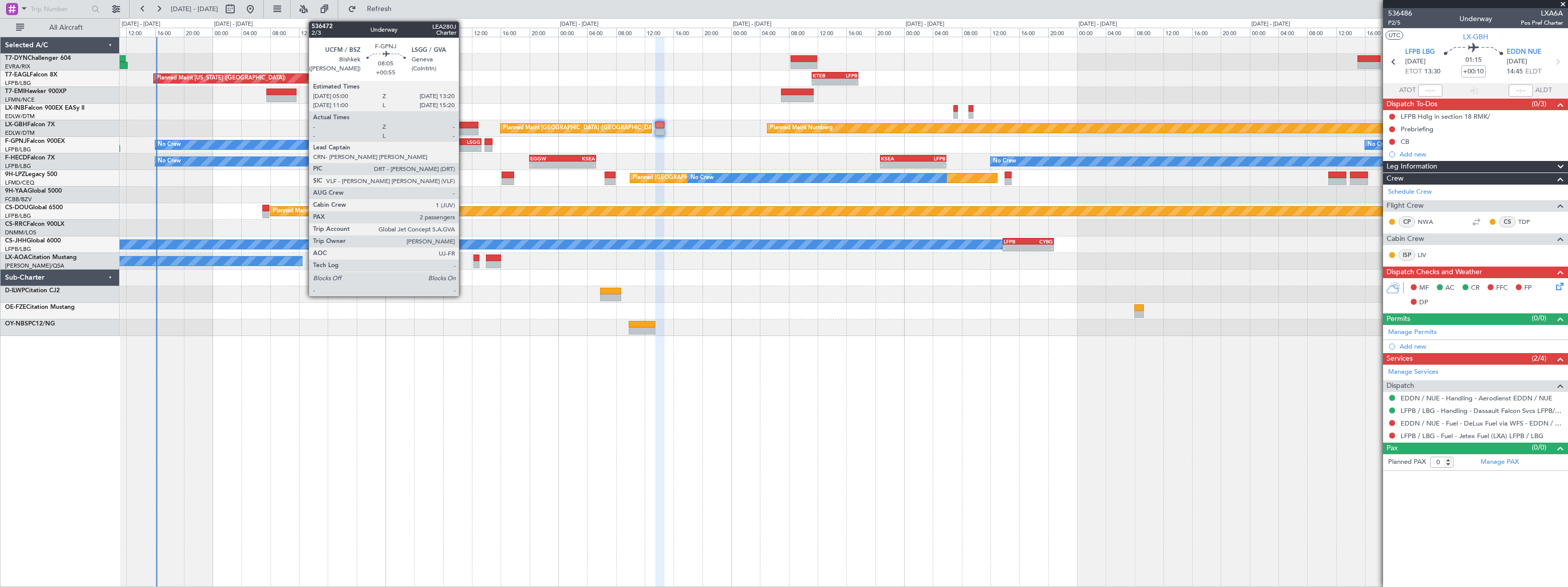
click at [464, 143] on div "LSGG" at bounding box center [466, 142] width 30 height 6
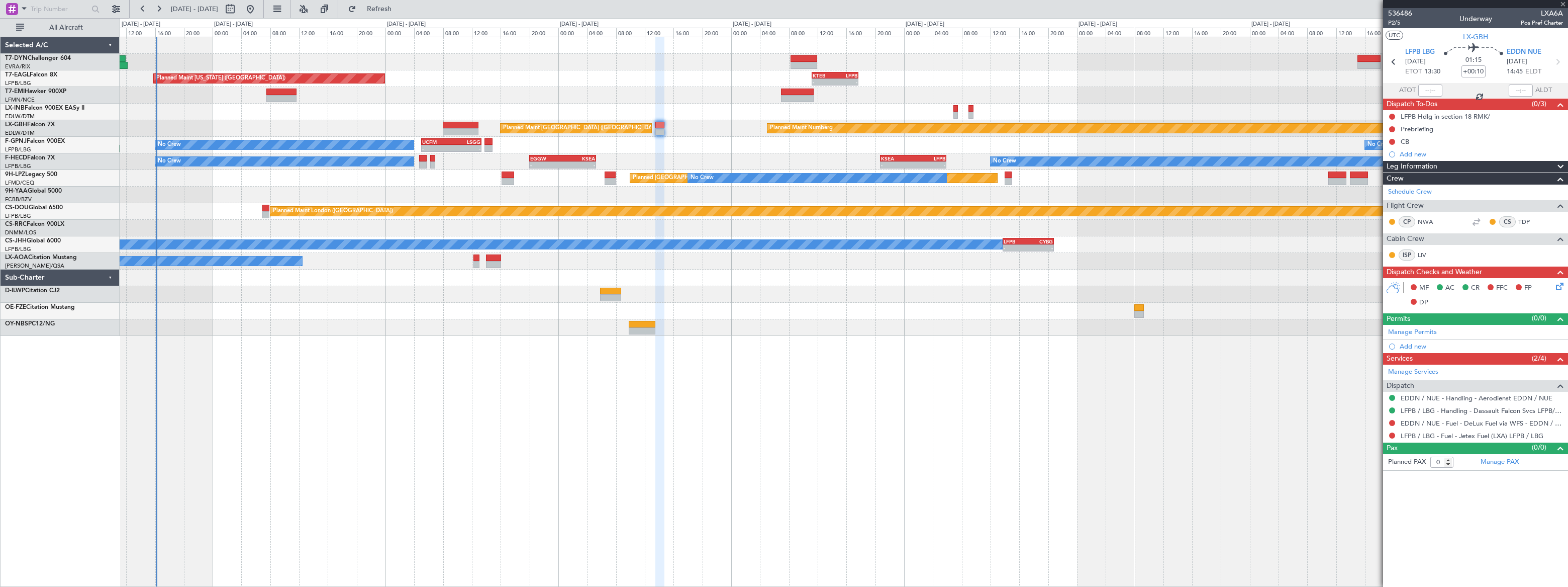
type input "+00:55"
type input "2"
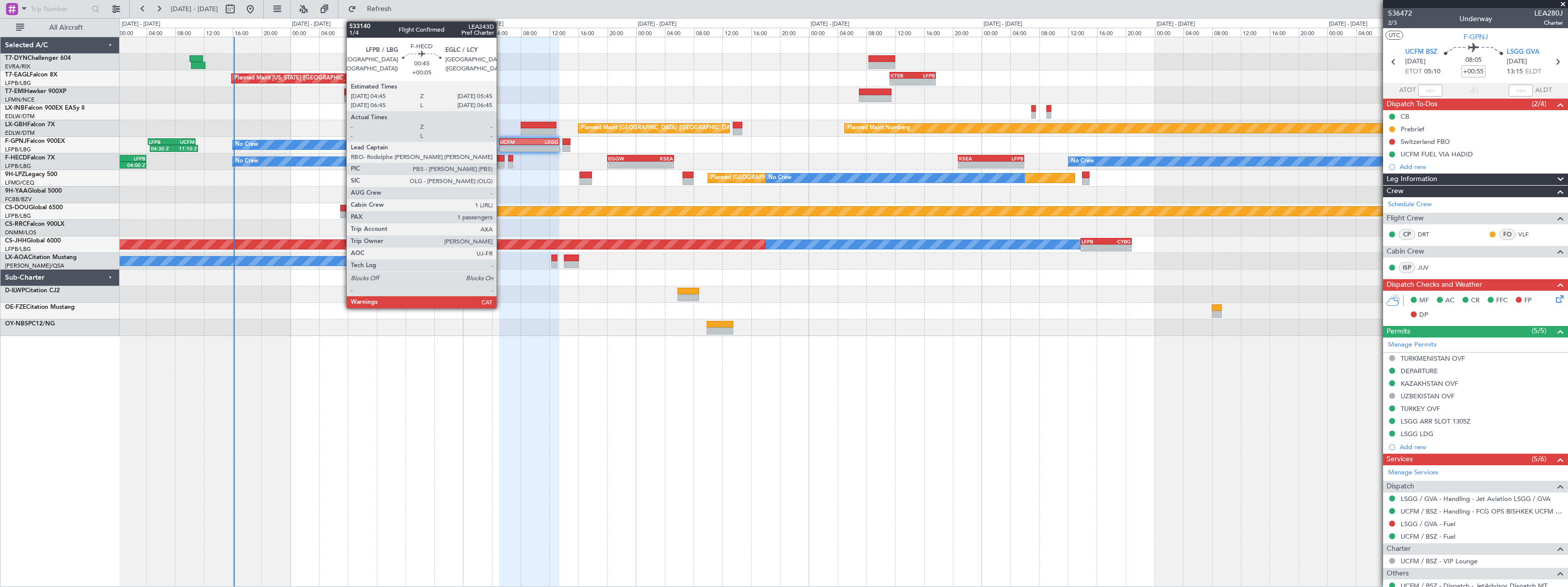
click at [501, 161] on div at bounding box center [501, 158] width 8 height 7
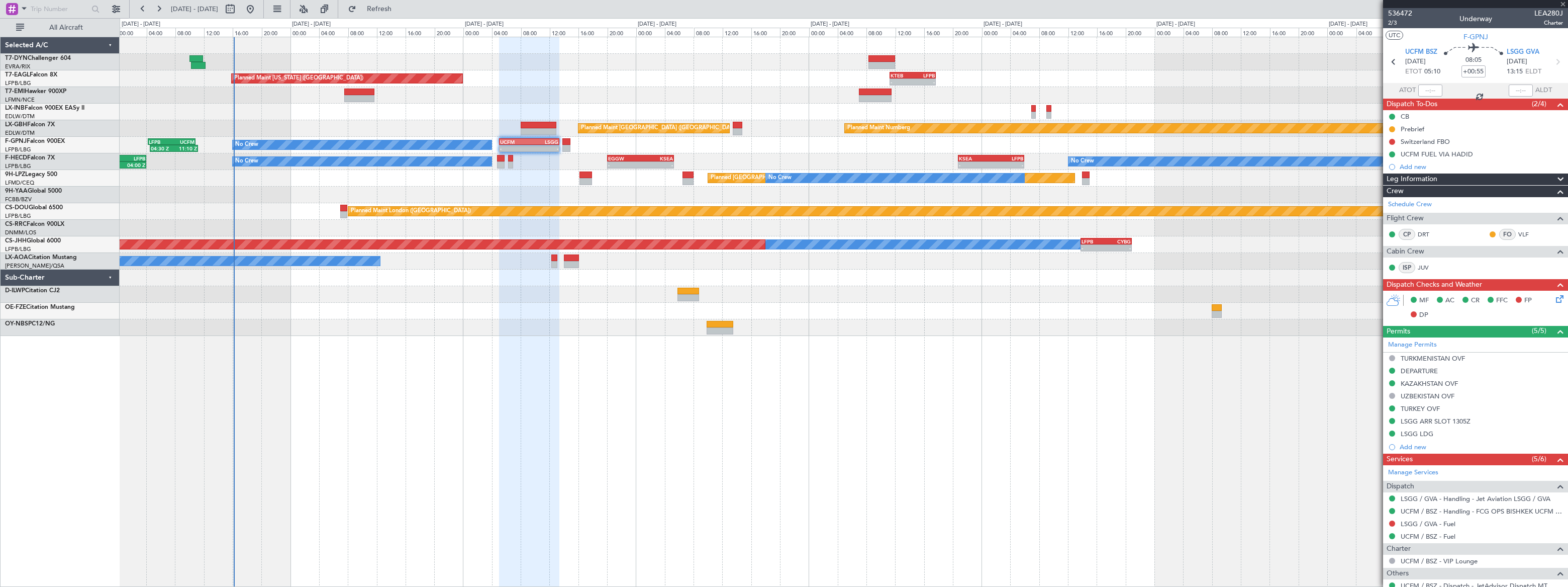
type input "+00:05"
type input "1"
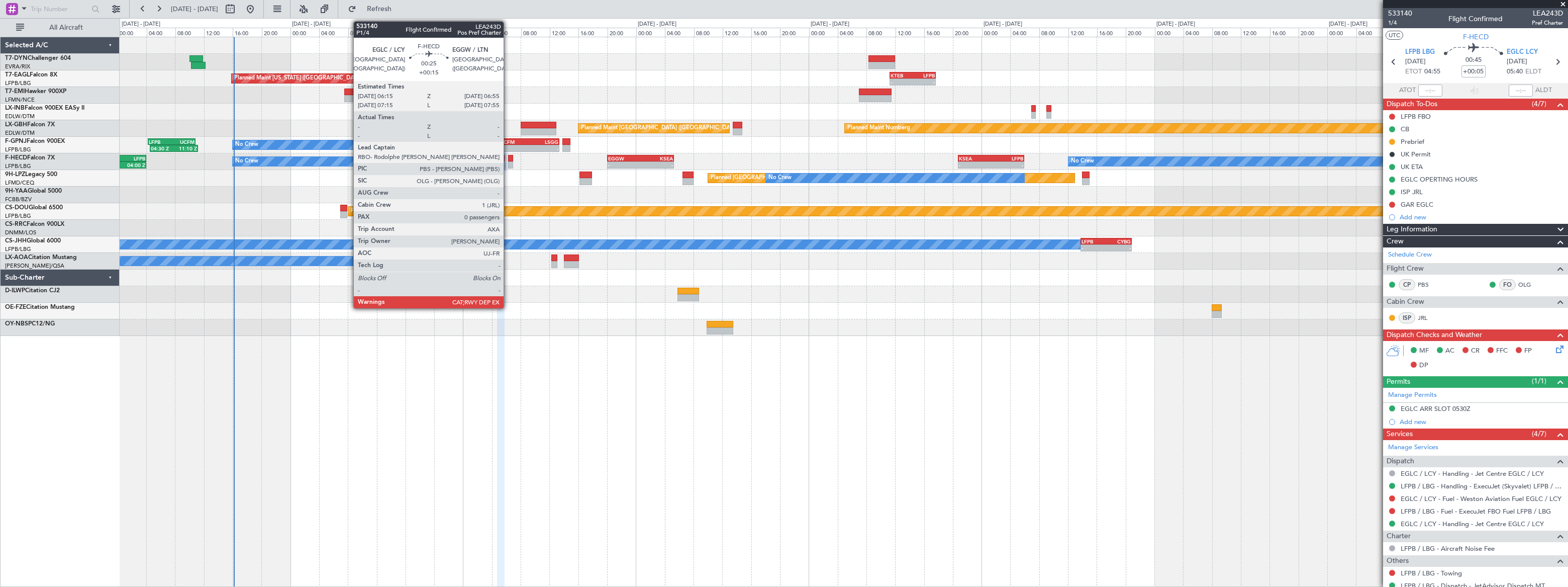
click at [508, 162] on div at bounding box center [510, 164] width 5 height 7
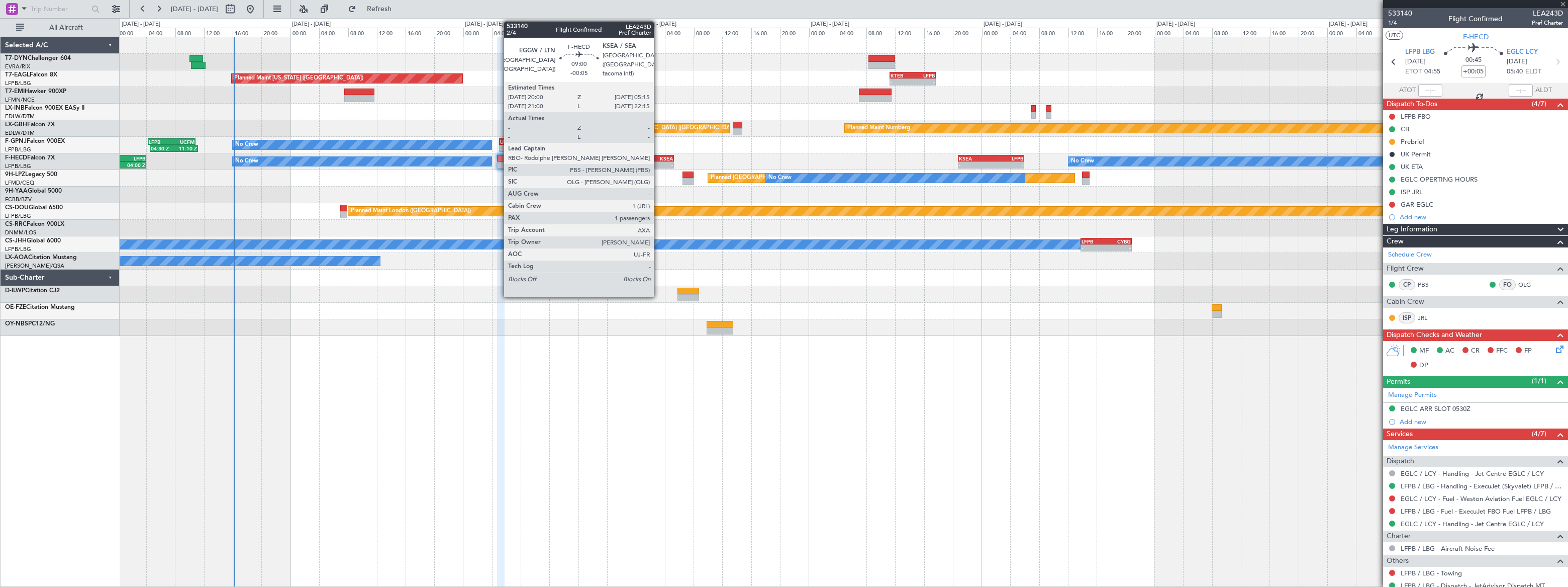
click at [659, 159] on div "KSEA" at bounding box center [656, 159] width 32 height 6
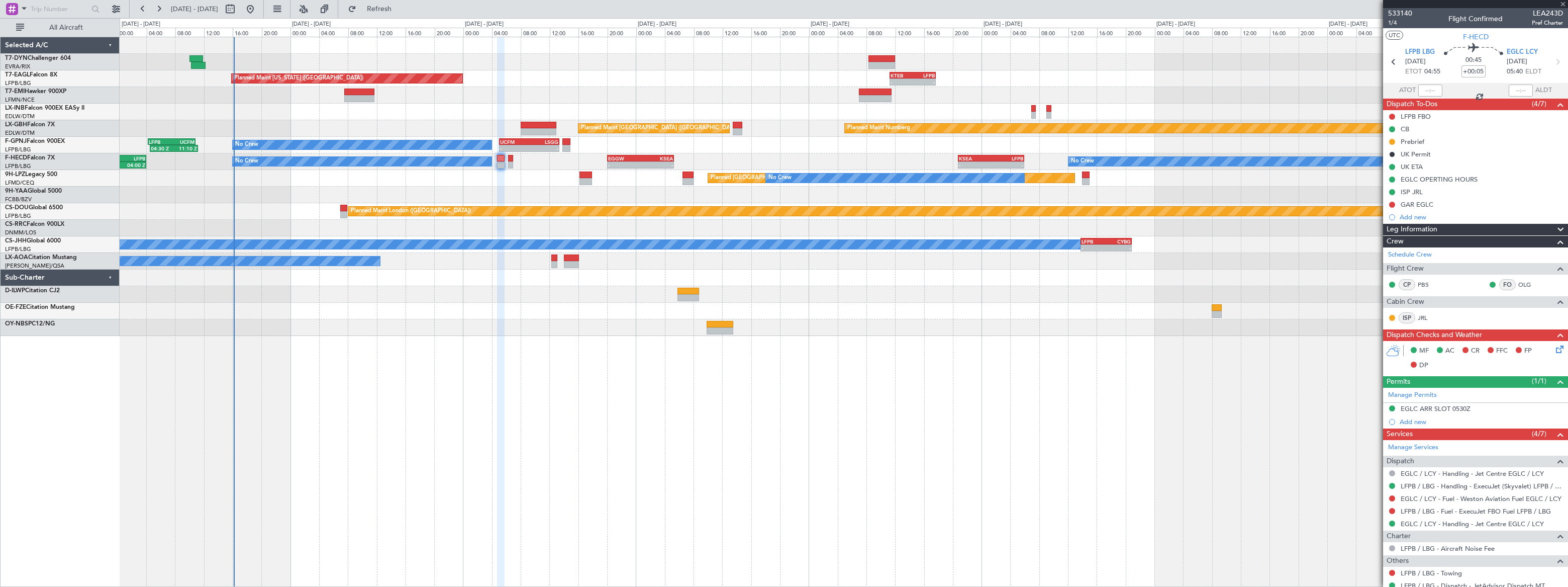
type input "-00:05"
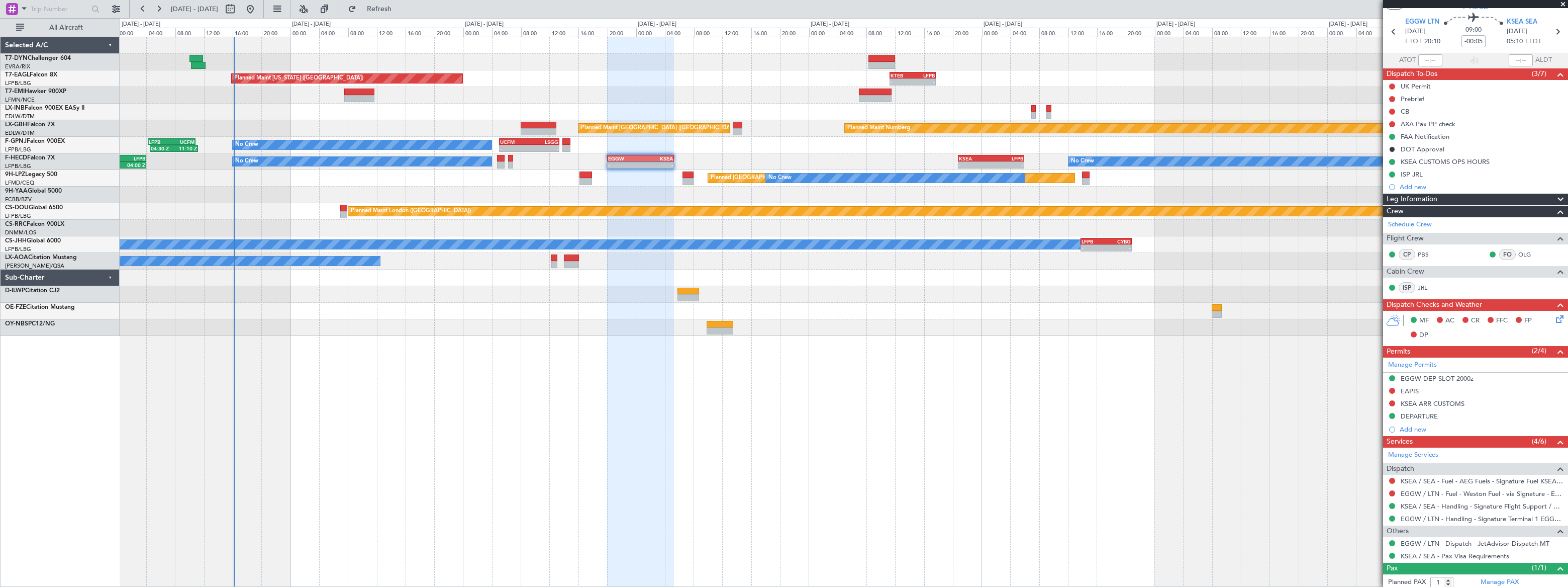
scroll to position [55, 0]
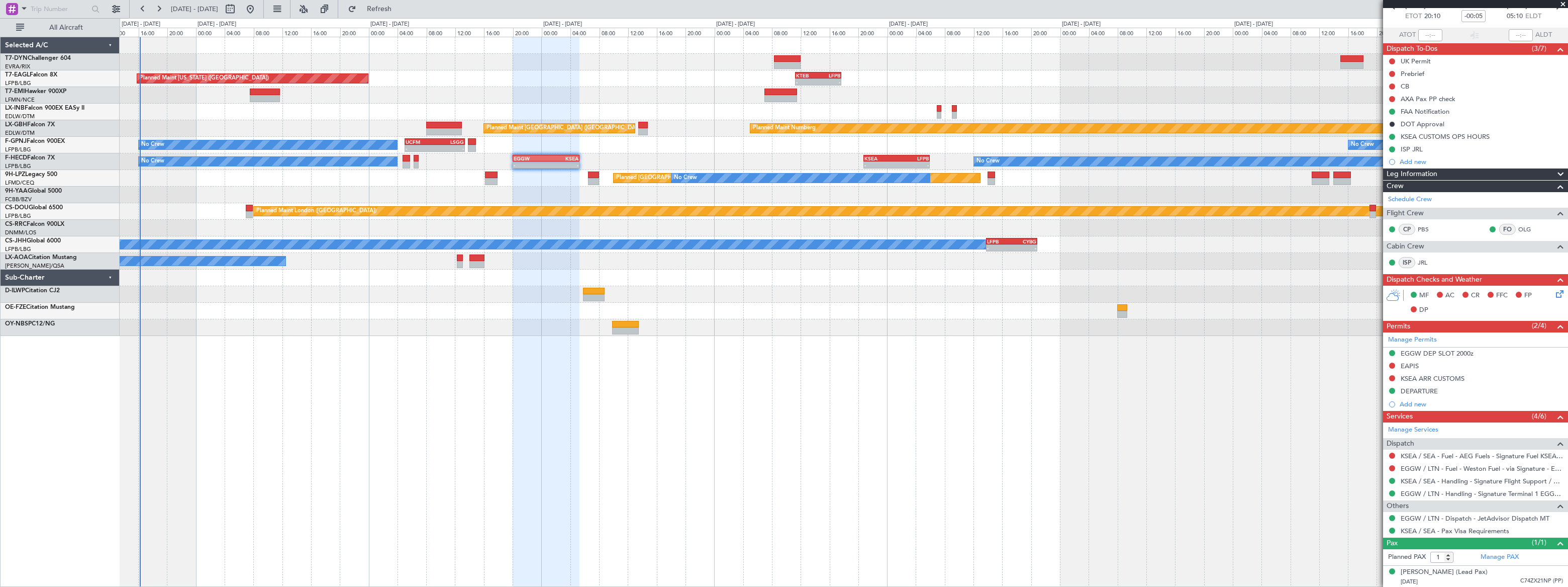
click at [716, 196] on div "AOG Maint Brazzaville (Maya-maya)" at bounding box center [843, 194] width 1447 height 17
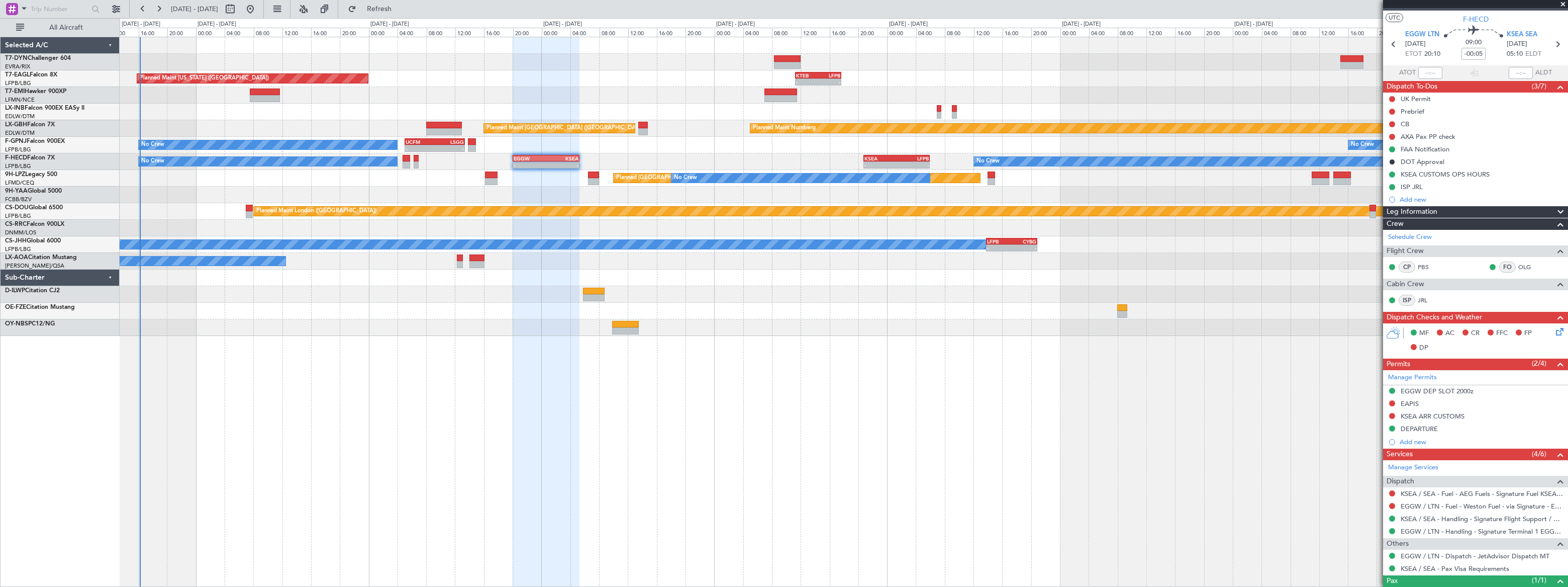
scroll to position [0, 0]
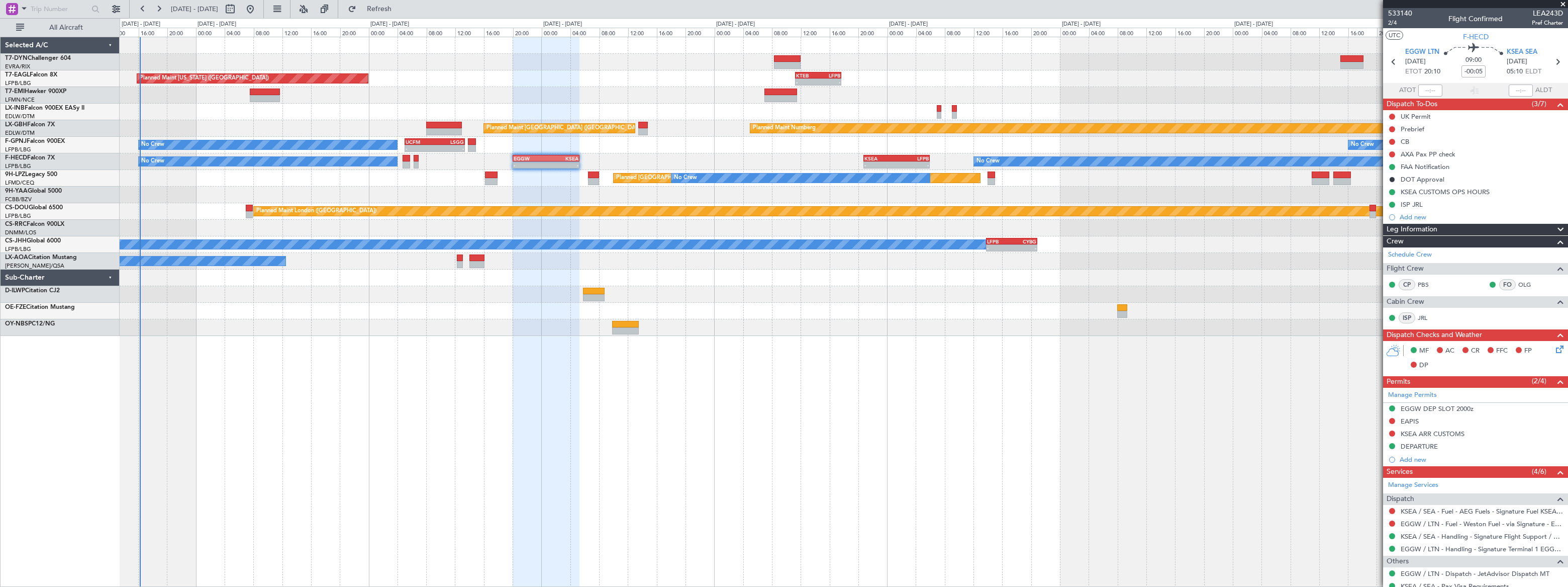
click at [1411, 215] on mat-tooltip-component "KSEA CUSTOMS OPS HOURS" at bounding box center [1445, 209] width 94 height 27
drag, startPoint x: 1407, startPoint y: 215, endPoint x: 1408, endPoint y: 223, distance: 8.1
click at [1407, 216] on div "Add new" at bounding box center [1481, 217] width 163 height 9
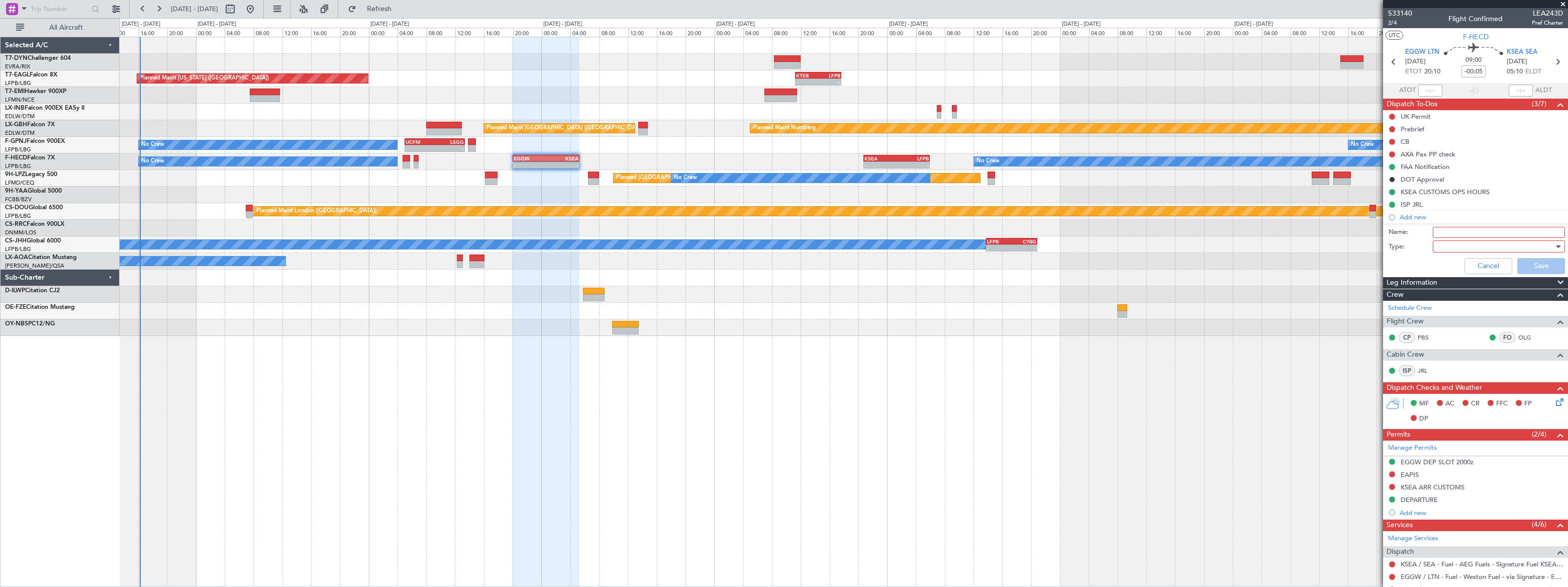
click at [1434, 231] on input "Name:" at bounding box center [1498, 231] width 132 height 11
type input "g"
type input "GAR"
click at [1444, 243] on div at bounding box center [1494, 245] width 117 height 15
click at [1447, 267] on span "Generic" at bounding box center [1494, 266] width 118 height 15
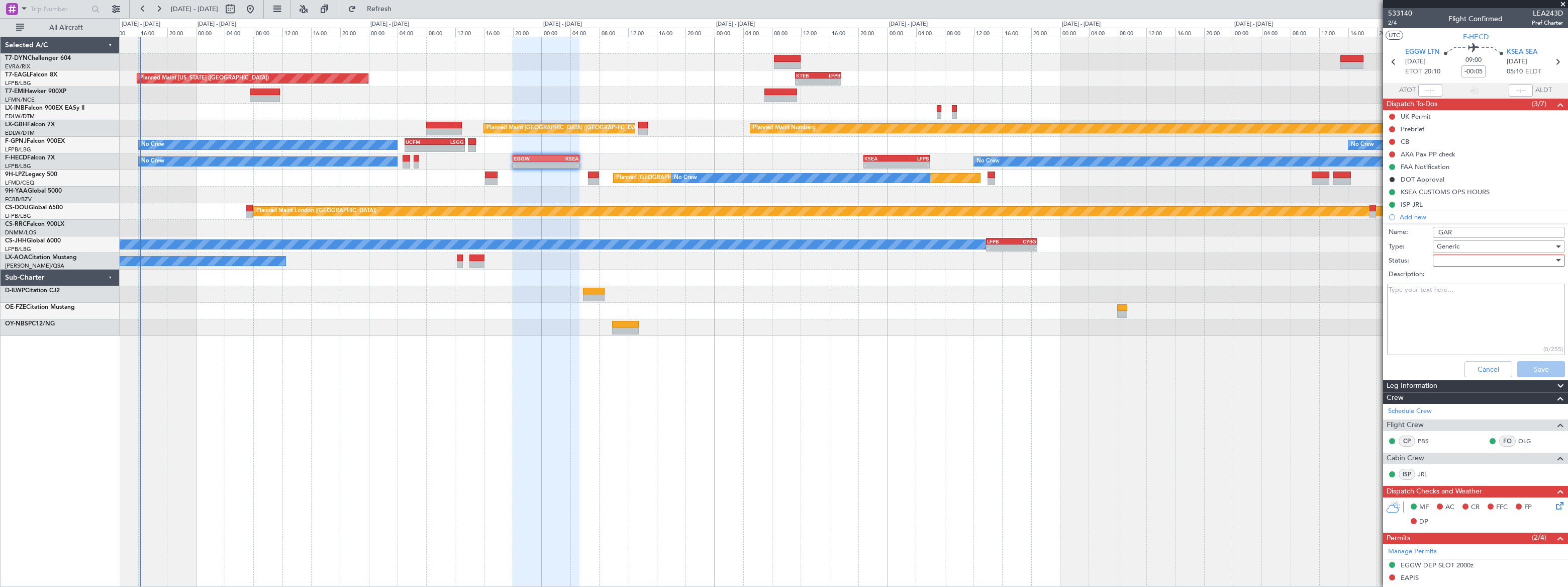
click at [1439, 258] on div at bounding box center [1494, 260] width 117 height 15
click at [1442, 279] on span "Not Started" at bounding box center [1494, 280] width 118 height 15
click at [1537, 373] on button "Save" at bounding box center [1540, 368] width 47 height 16
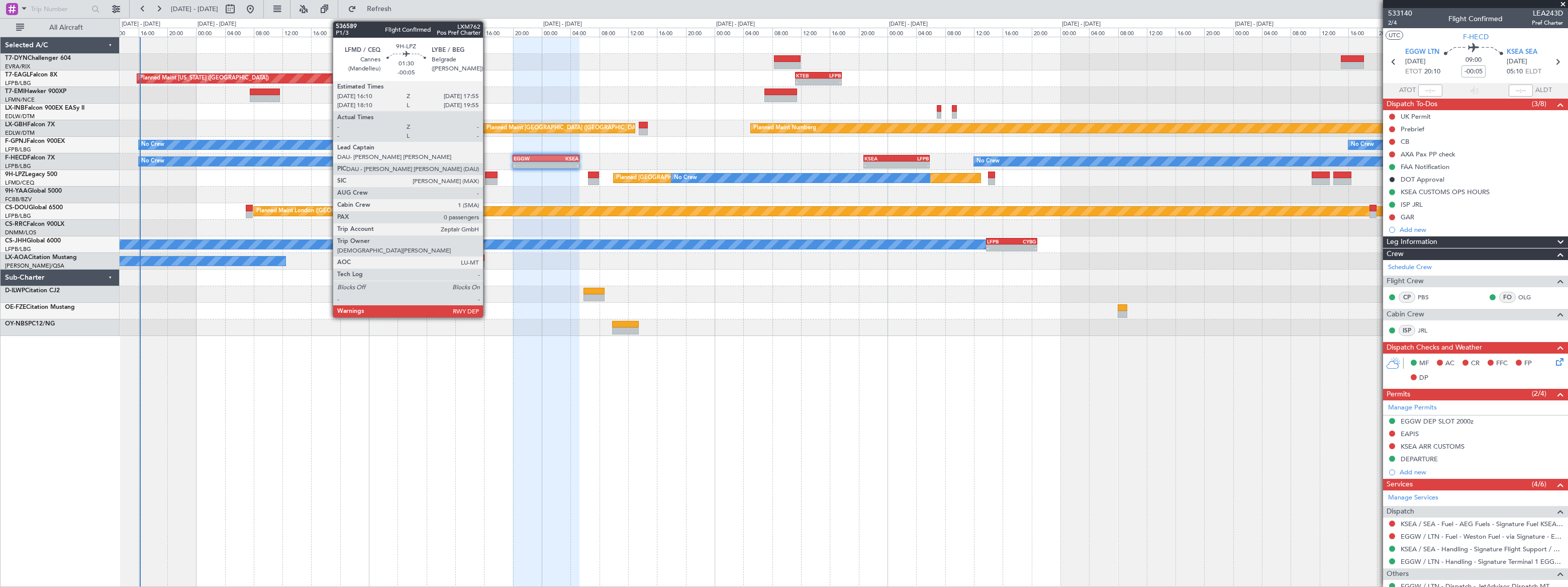
click at [487, 176] on div at bounding box center [491, 174] width 13 height 7
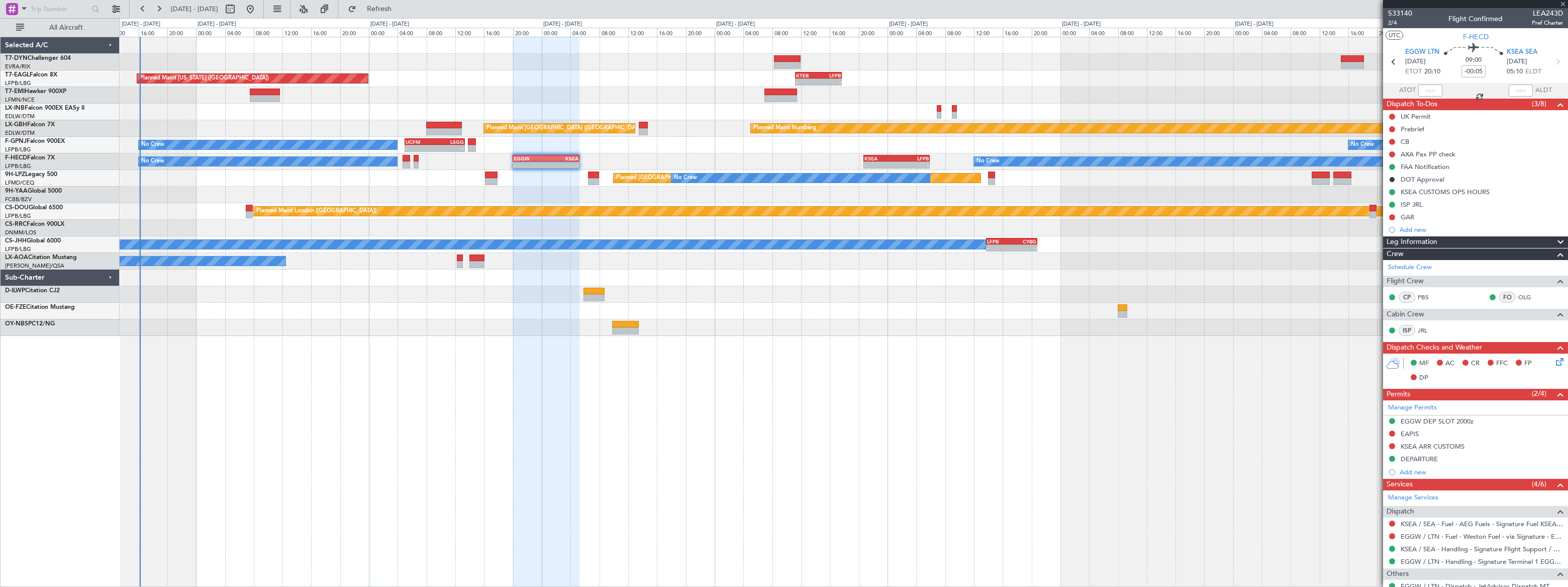
type input "0"
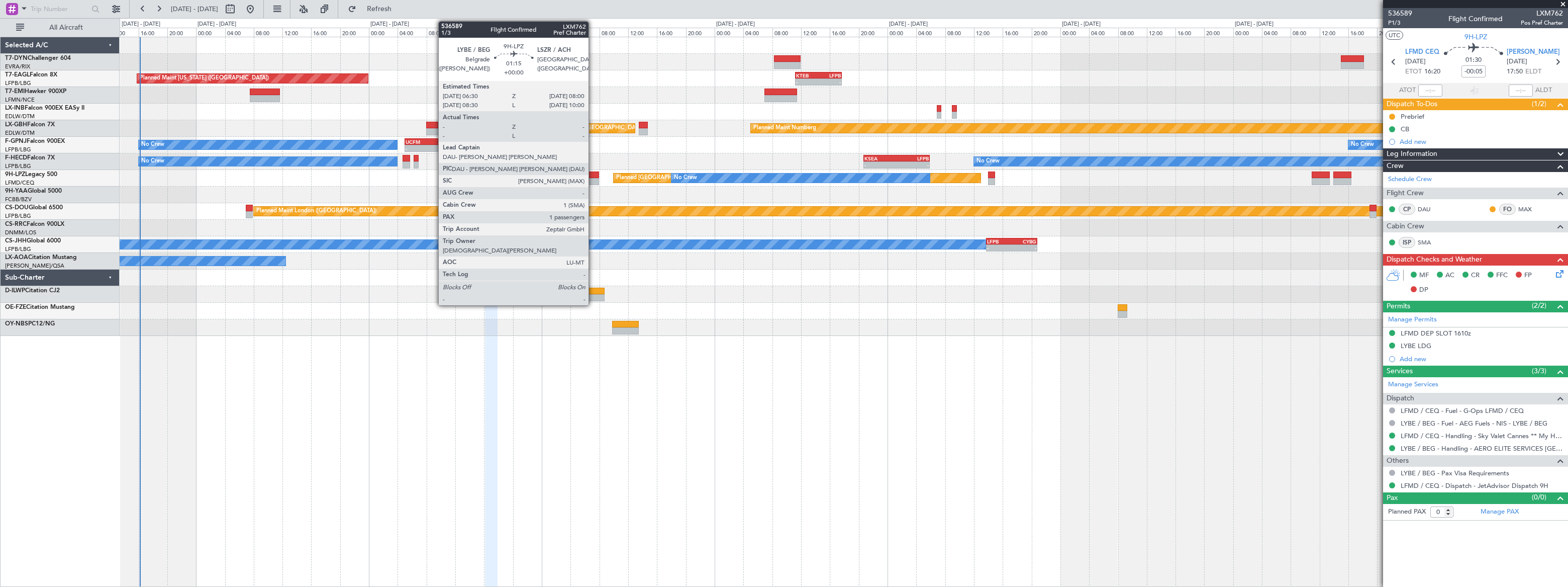
click at [593, 176] on div at bounding box center [593, 174] width 11 height 7
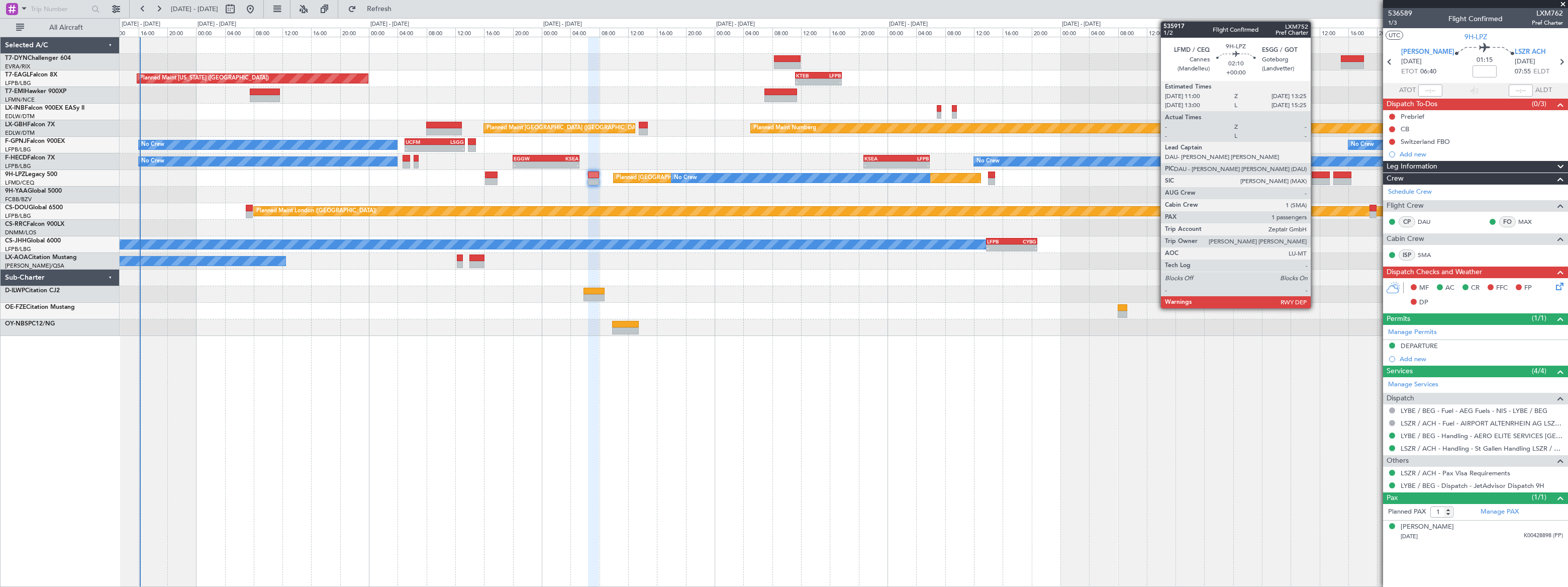
click at [1315, 178] on div at bounding box center [1320, 181] width 18 height 7
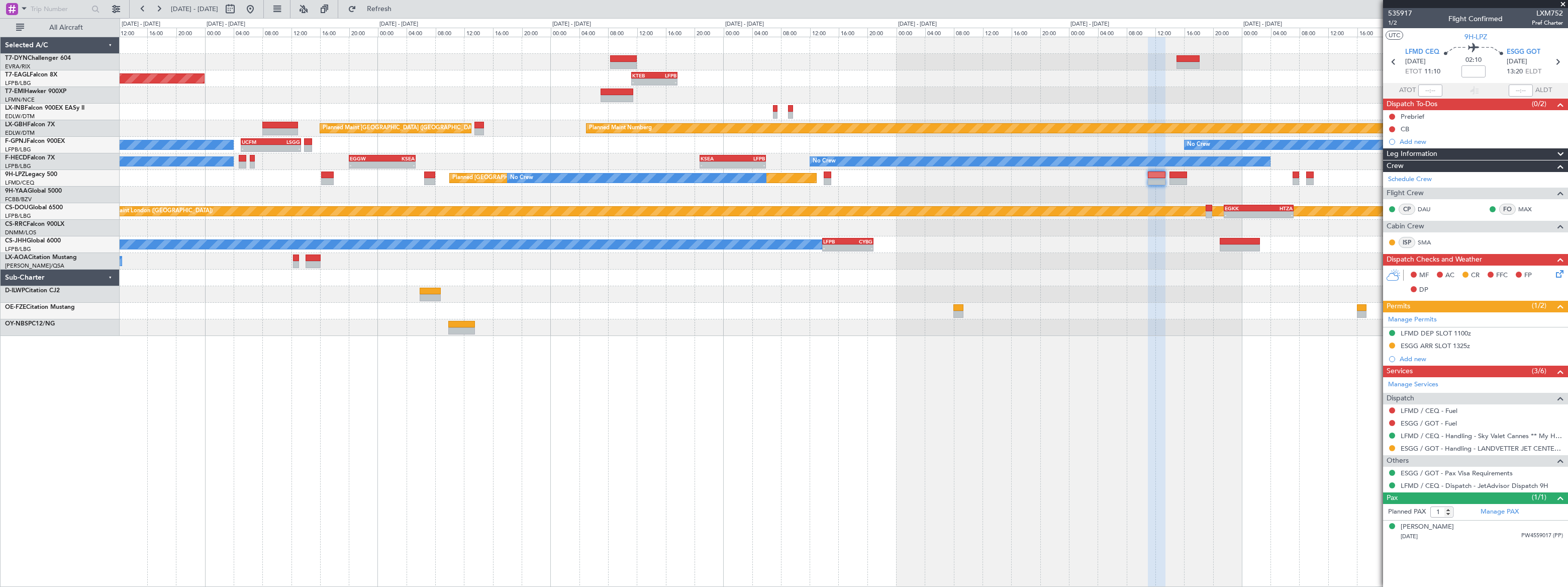
click at [1047, 209] on div "Planned Maint [US_STATE] ([GEOGRAPHIC_DATA]) - - KTEB 11:15 Z LFPB 17:40 Z Plan…" at bounding box center [843, 186] width 1447 height 298
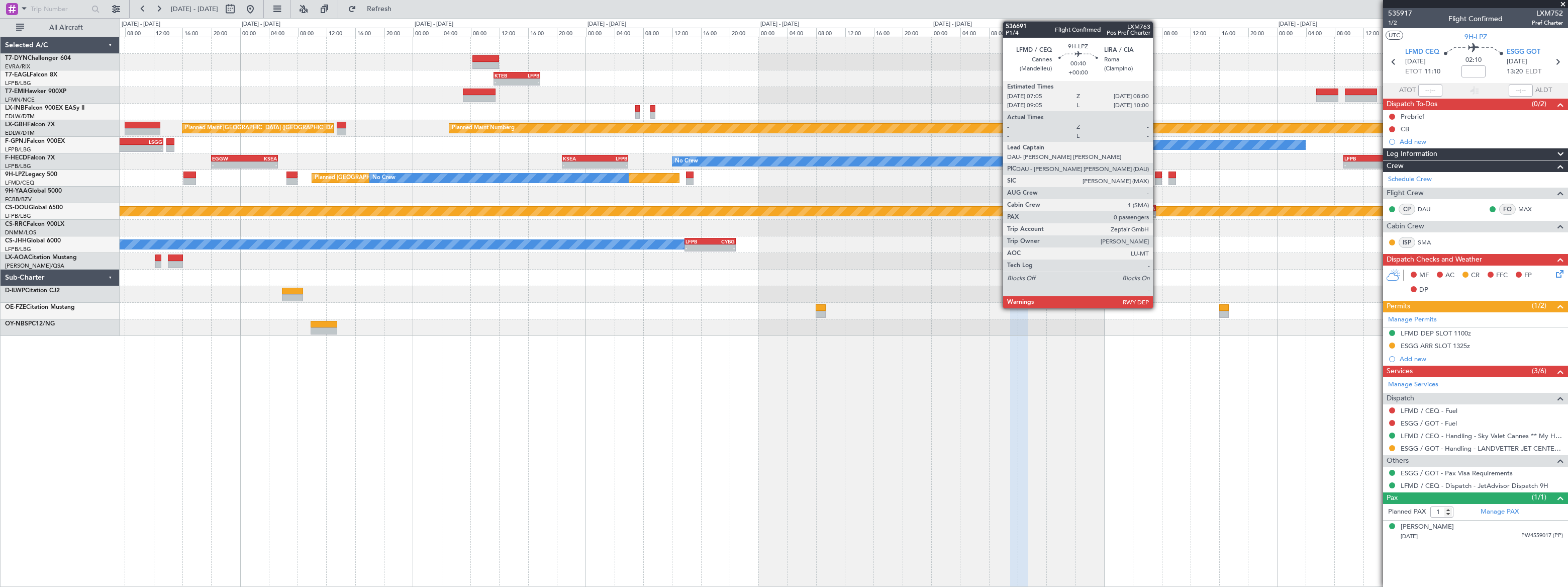
click at [1158, 176] on div at bounding box center [1158, 174] width 7 height 7
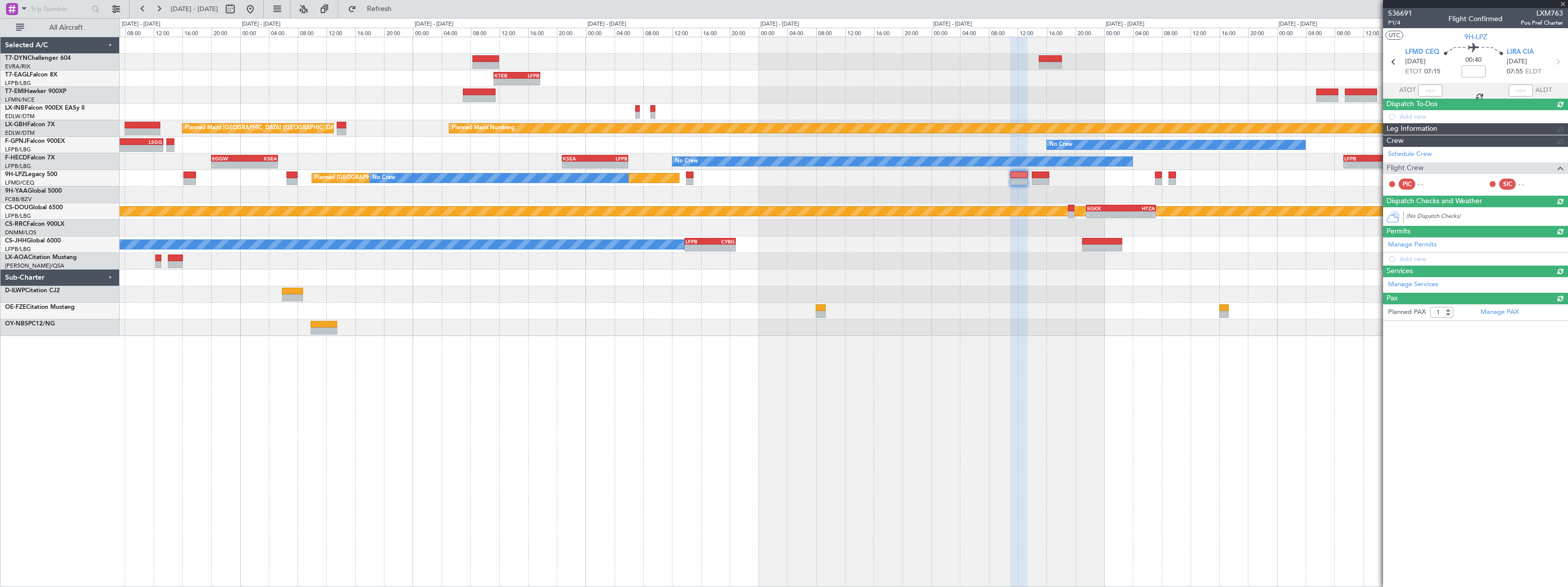
type input "0"
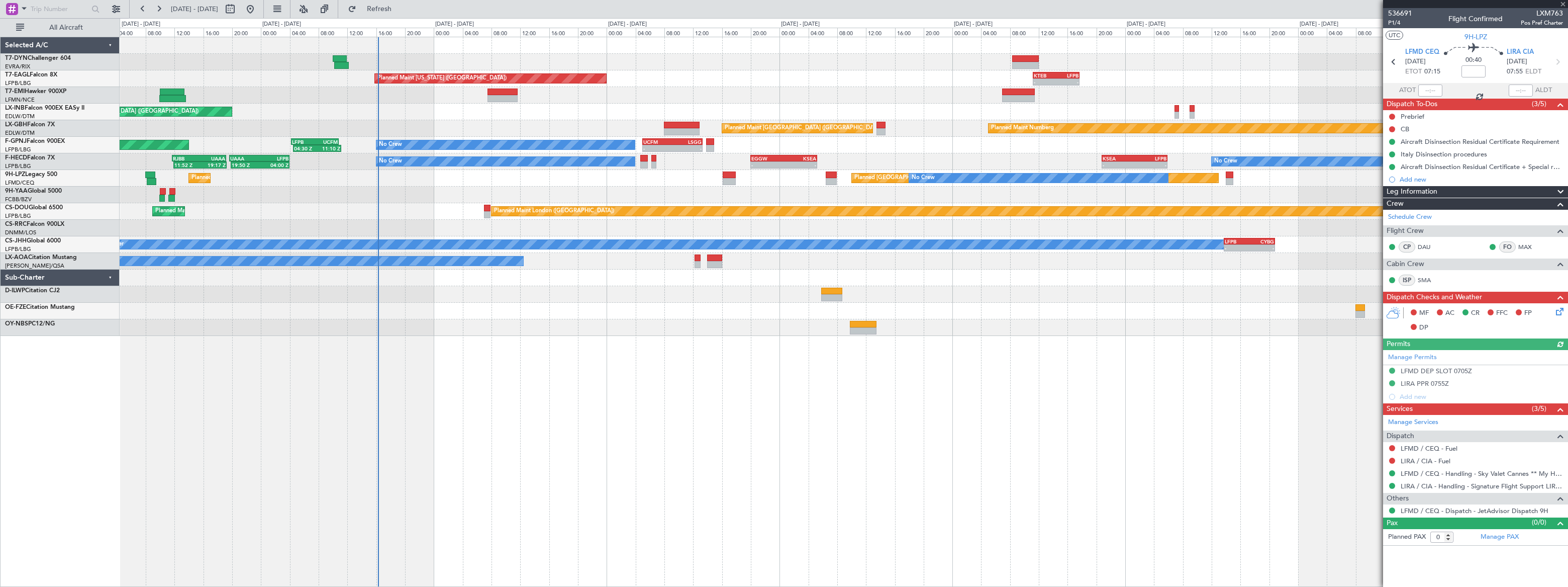
click at [1175, 272] on div "- - KTEB 11:15 Z LFPB 17:40 Z Planned Maint [US_STATE] ([GEOGRAPHIC_DATA]) Plan…" at bounding box center [843, 186] width 1448 height 298
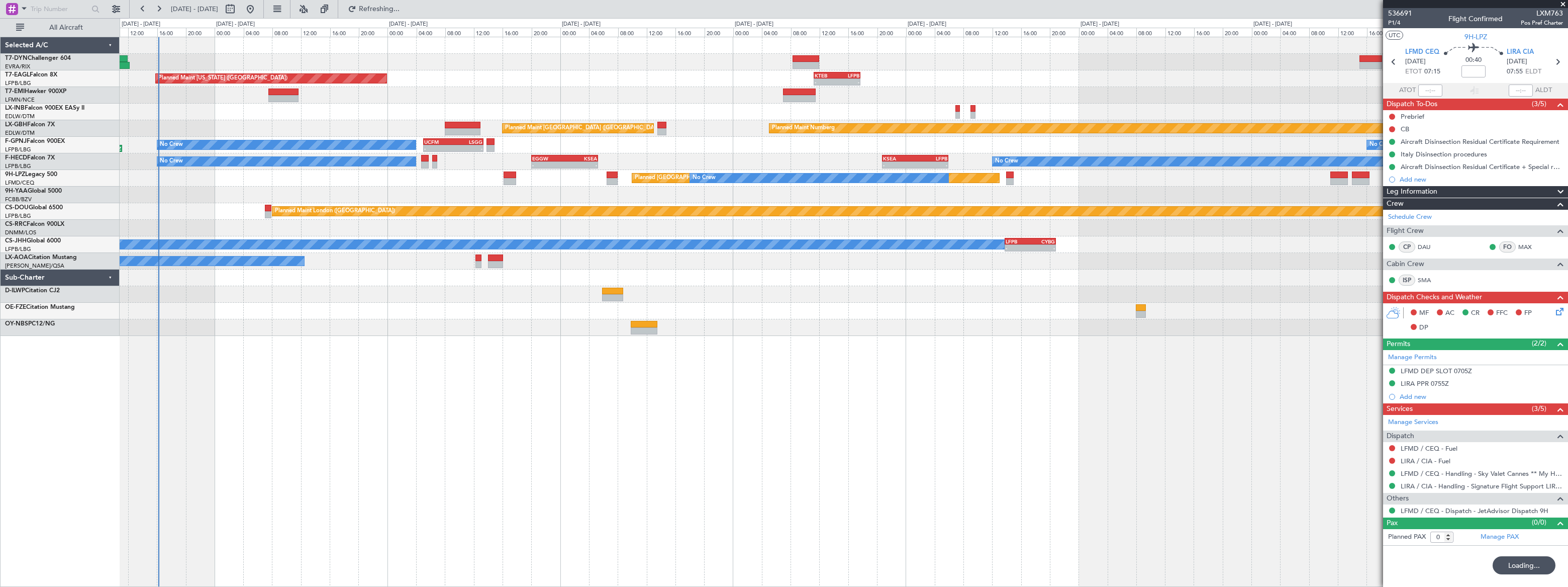
click at [446, 191] on div "AOG Maint Brazzaville (Maya-maya)" at bounding box center [843, 194] width 1447 height 17
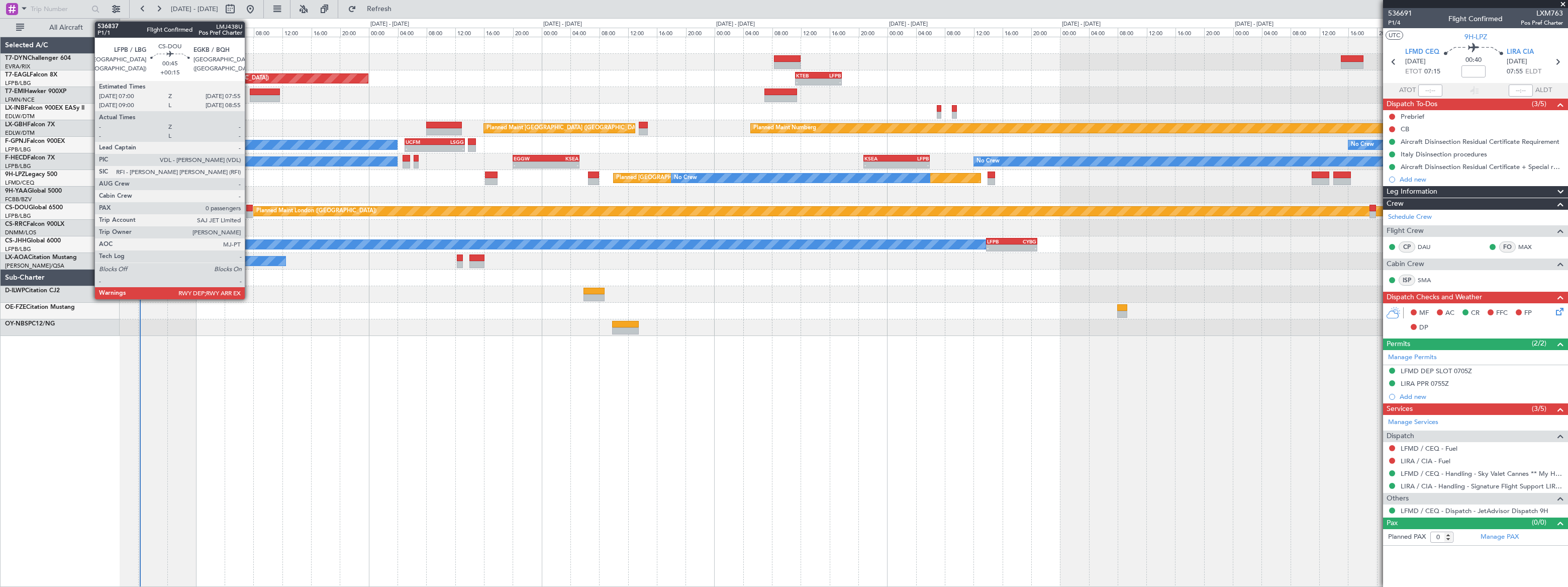
click at [249, 209] on div at bounding box center [249, 208] width 7 height 7
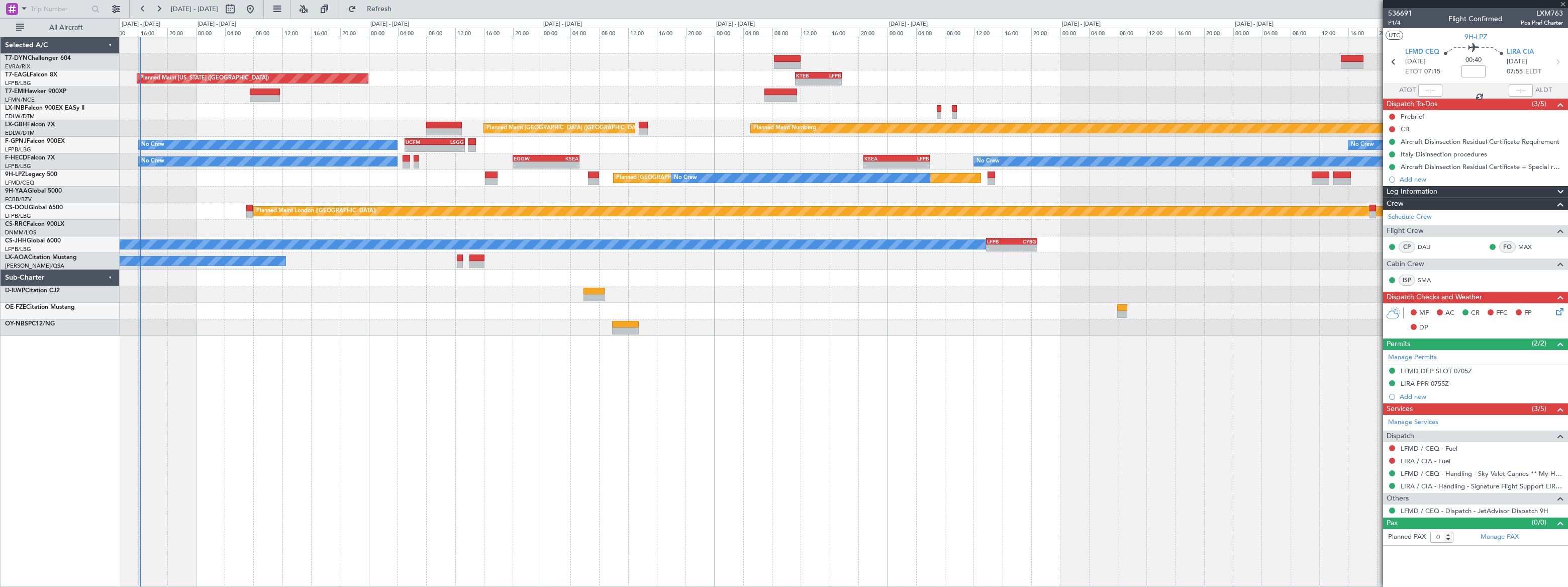
type input "+00:15"
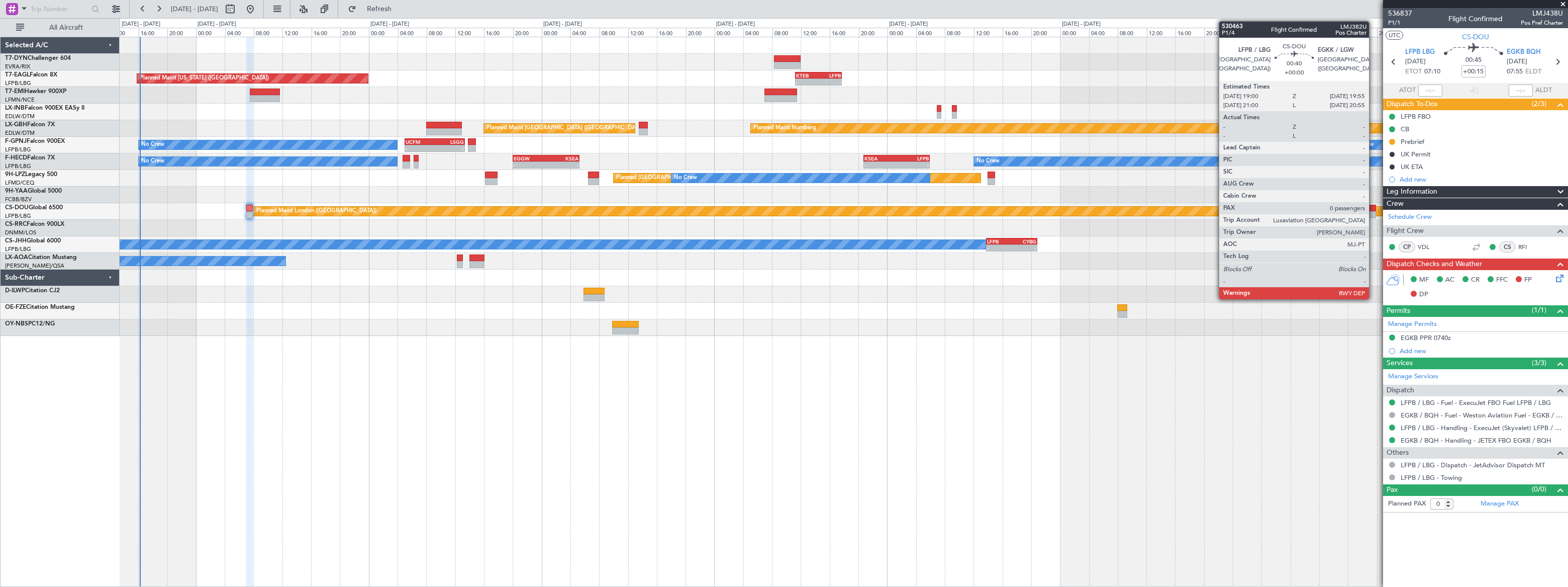
click at [1373, 211] on div at bounding box center [1372, 214] width 7 height 7
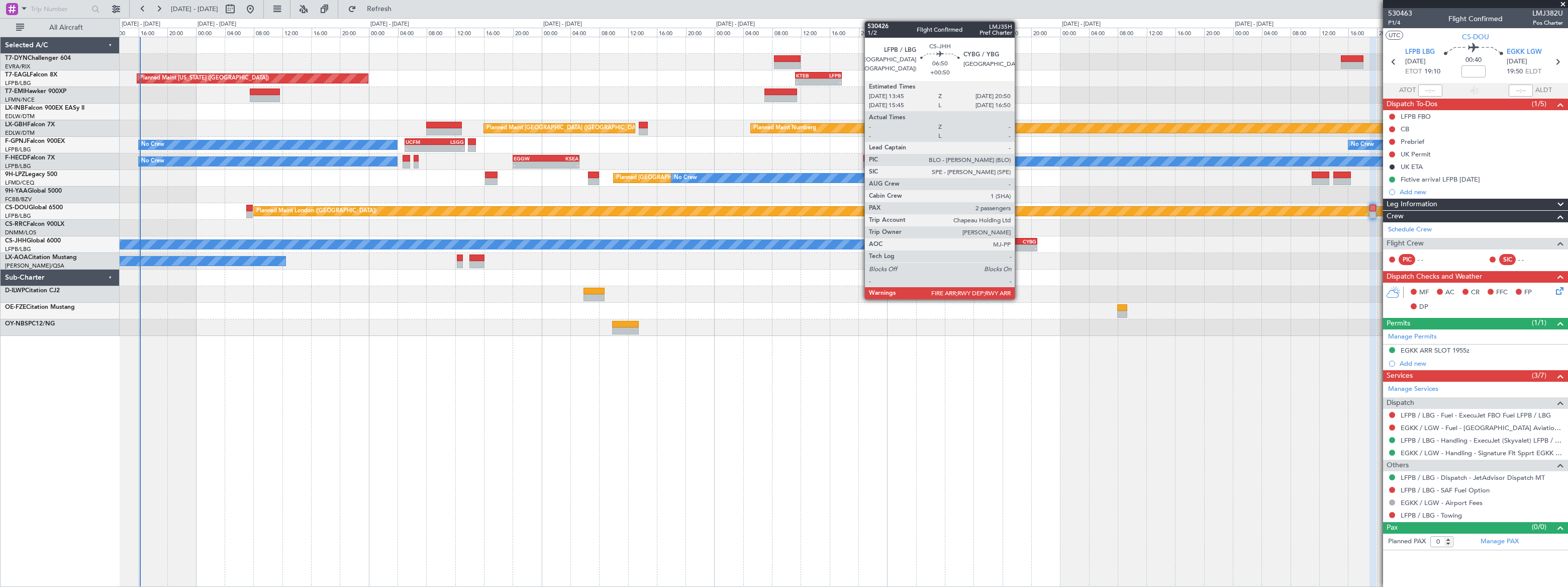
click at [1019, 240] on div "CYBG" at bounding box center [1023, 241] width 25 height 6
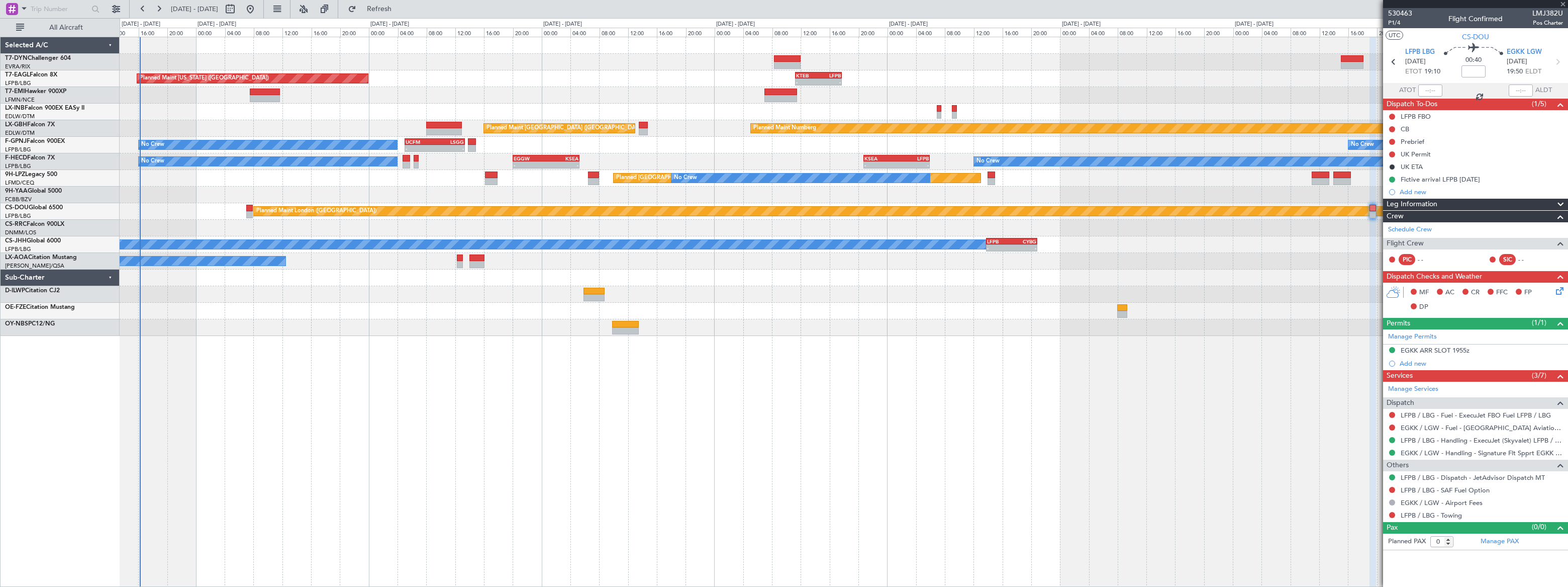
type input "+00:50"
type input "2"
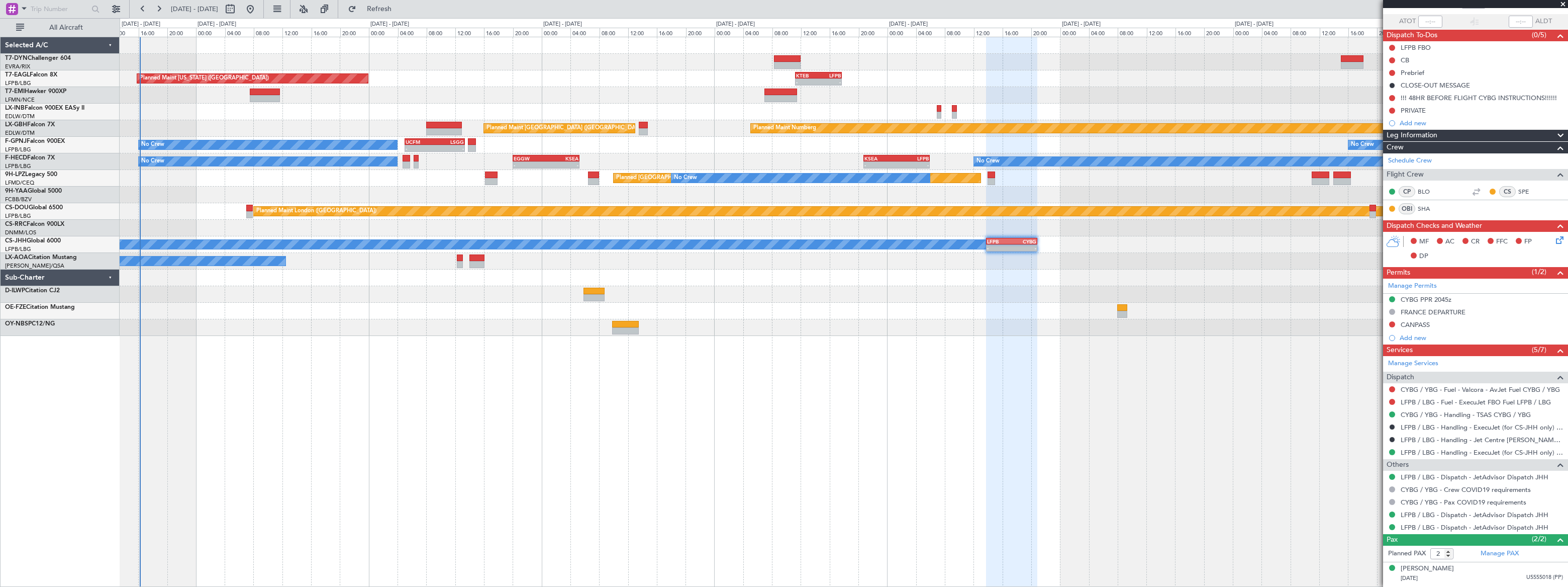
scroll to position [88, 0]
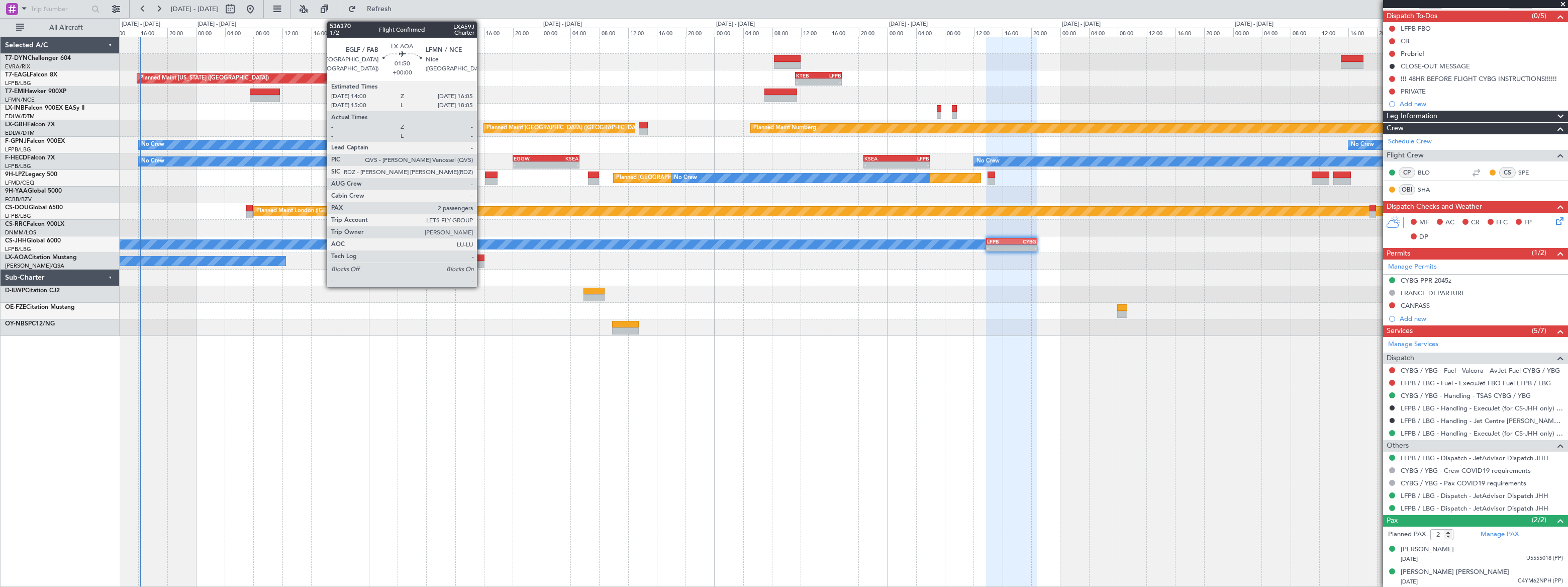
click at [481, 257] on div at bounding box center [476, 257] width 15 height 7
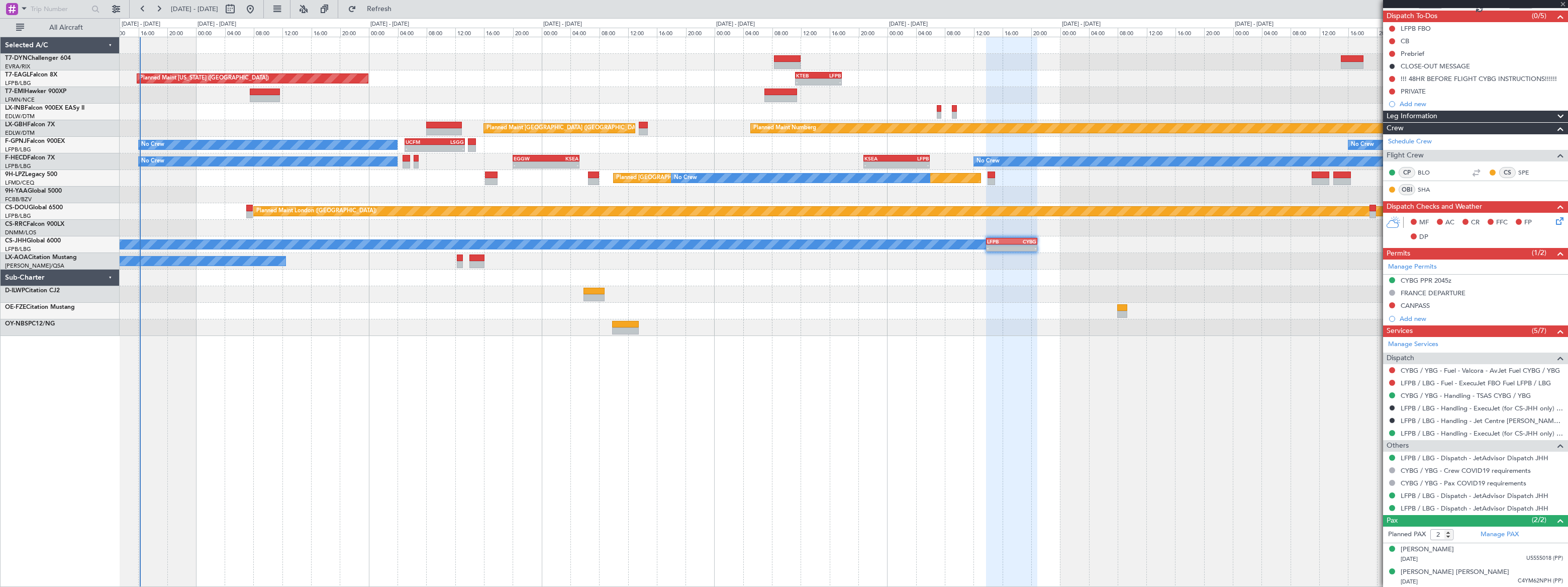
scroll to position [0, 0]
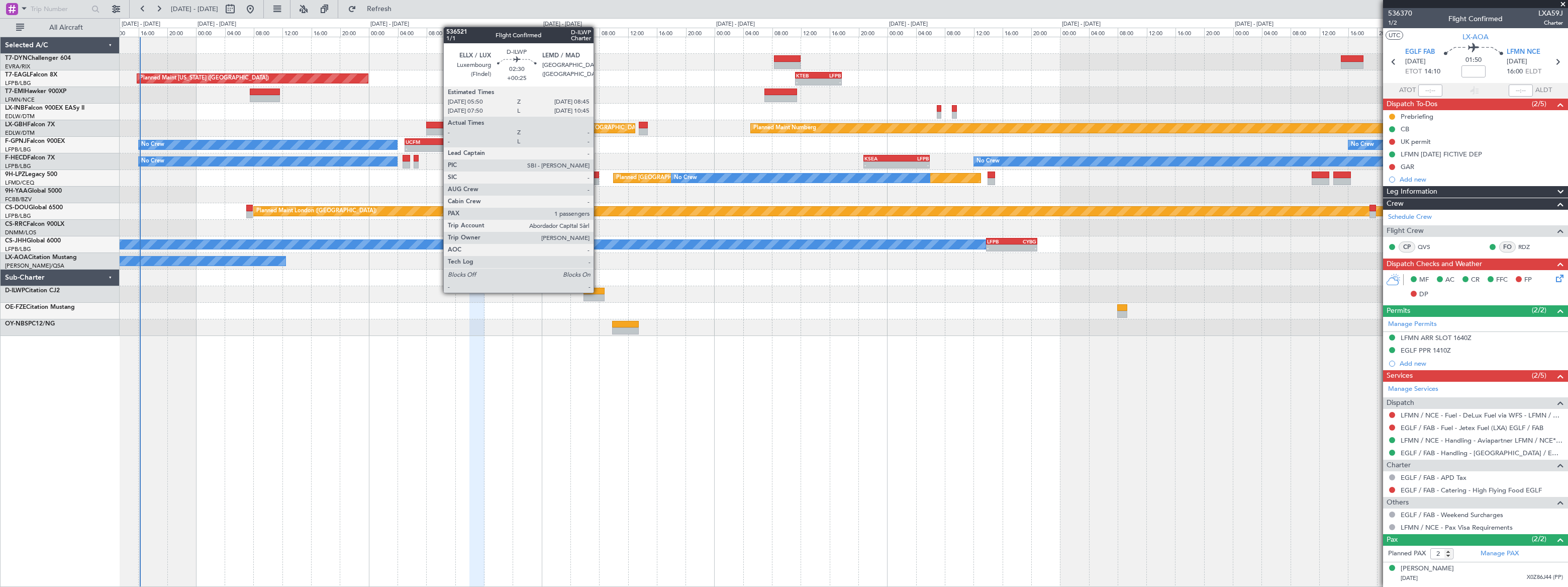
click at [597, 292] on div at bounding box center [594, 291] width 21 height 7
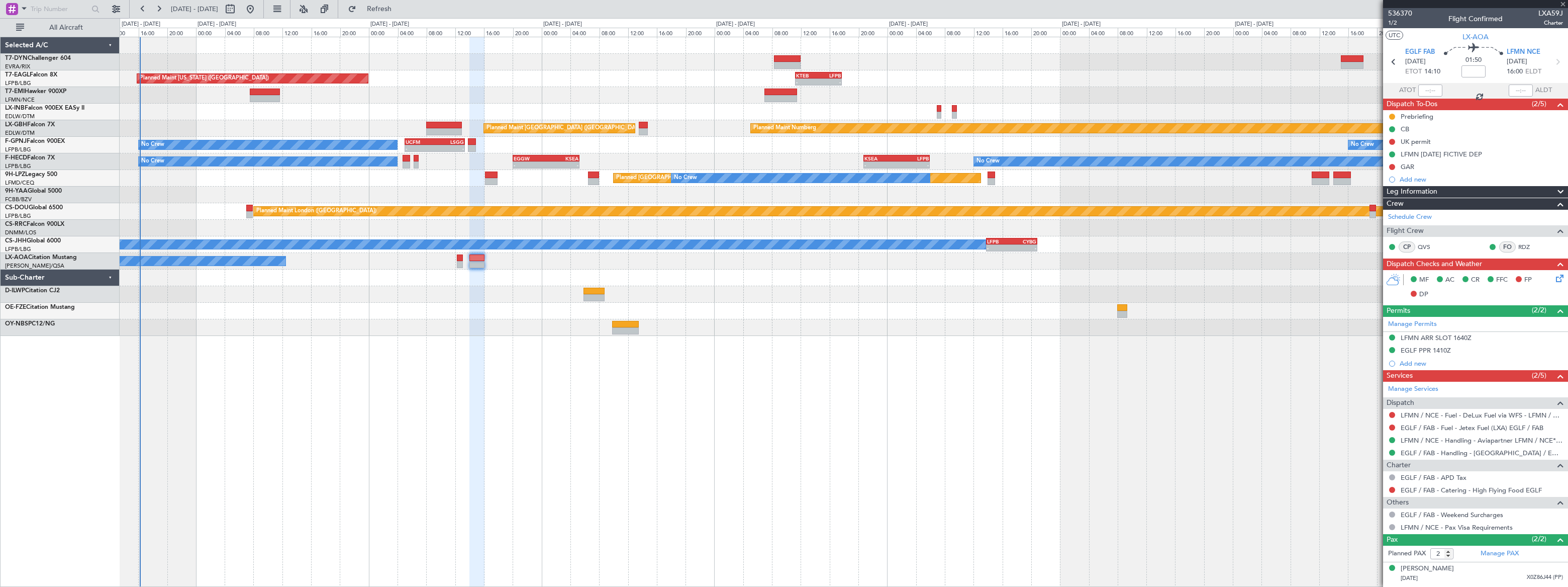
type input "+00:25"
type input "1"
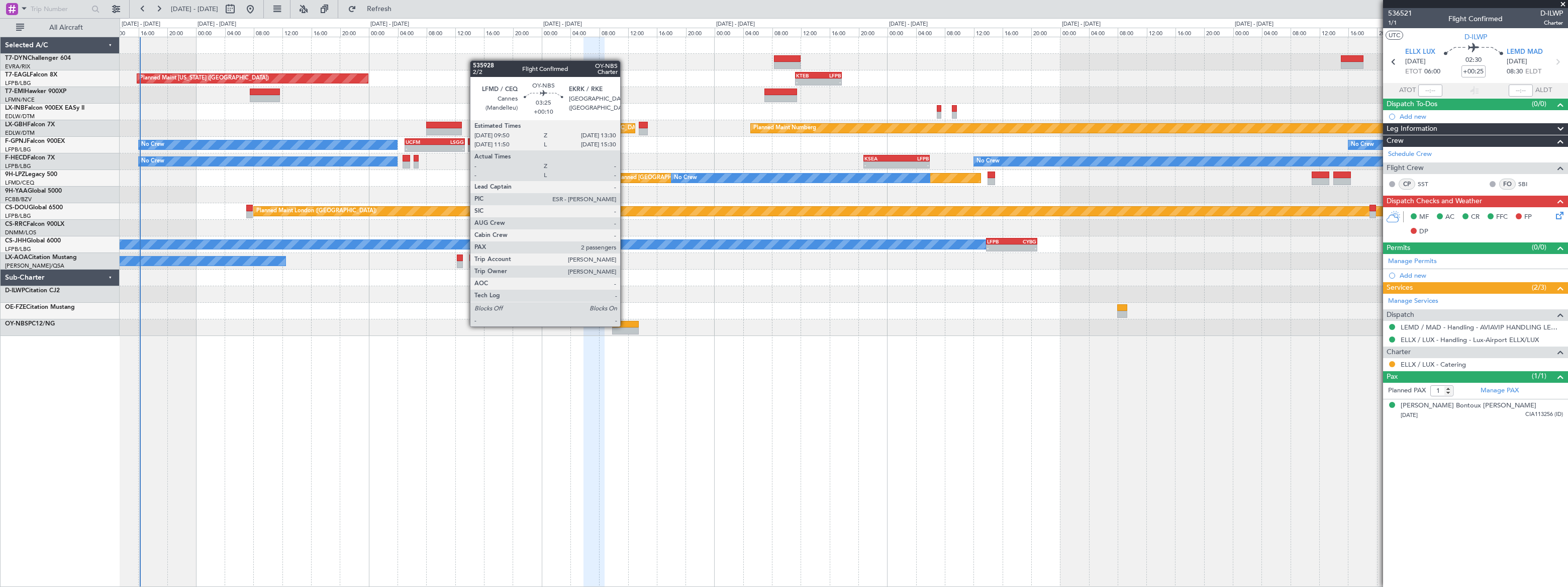
click at [625, 325] on div at bounding box center [625, 324] width 27 height 7
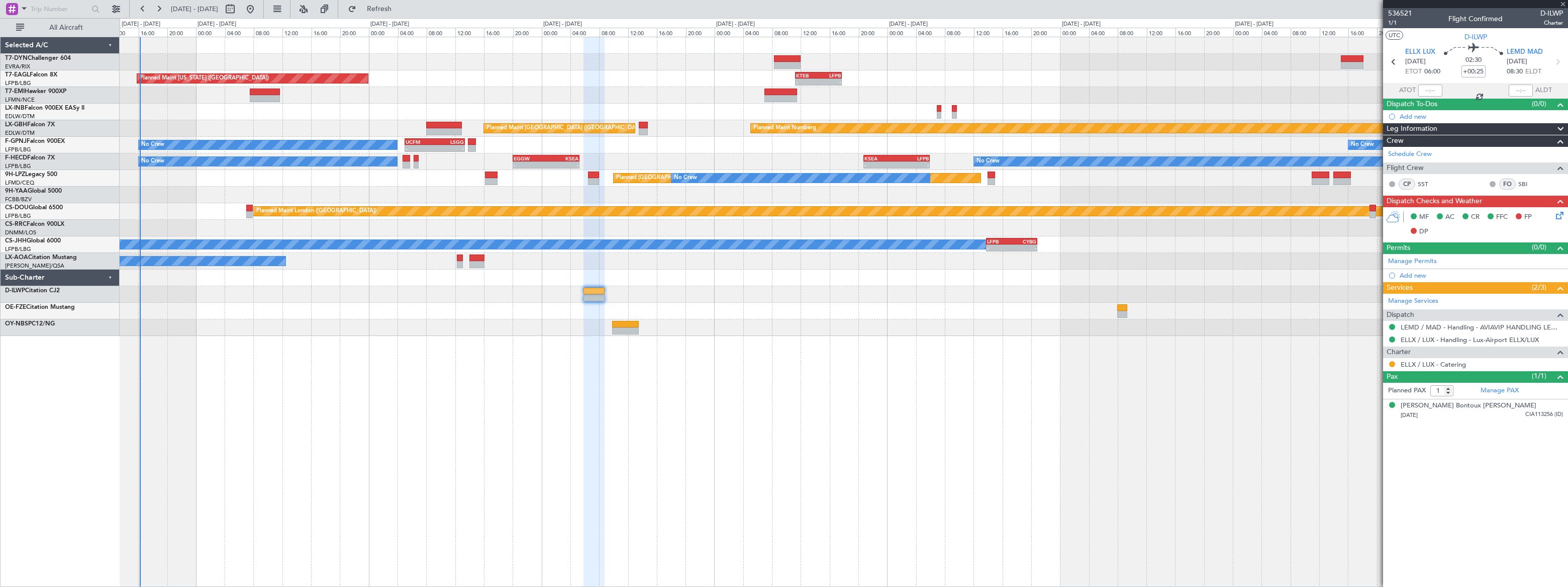
type input "+00:10"
type input "2"
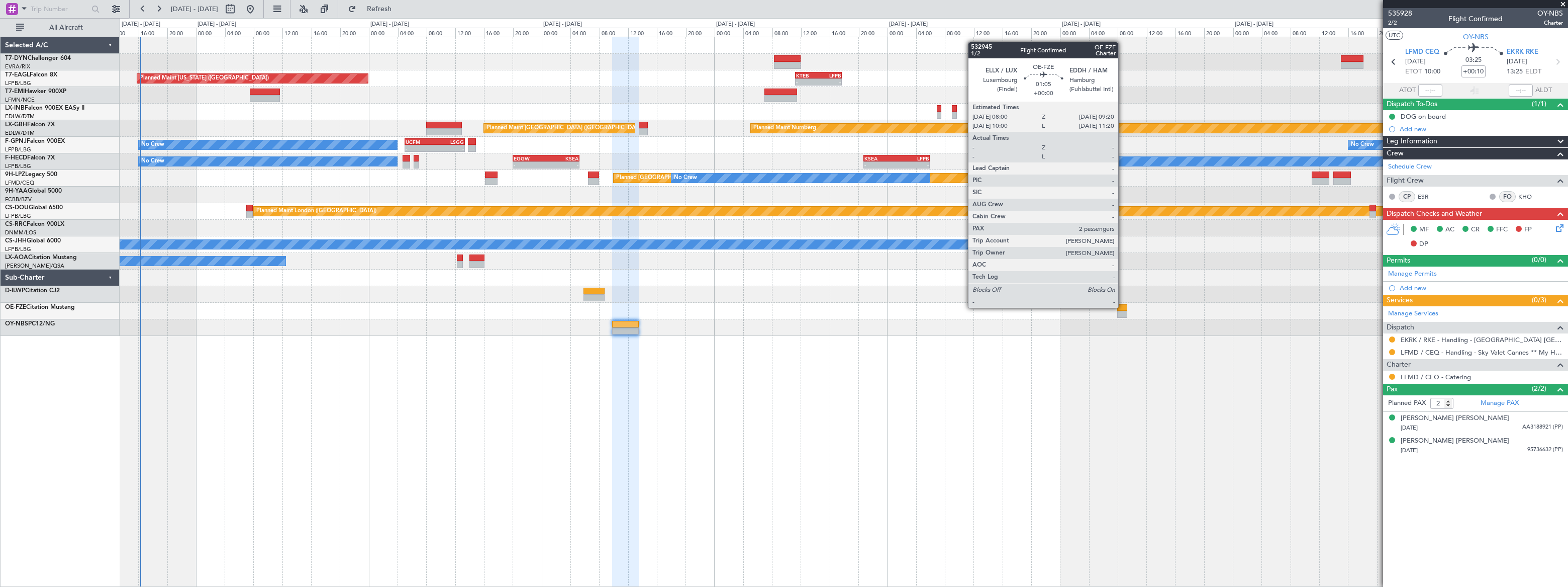
click at [1122, 306] on div at bounding box center [1122, 307] width 10 height 7
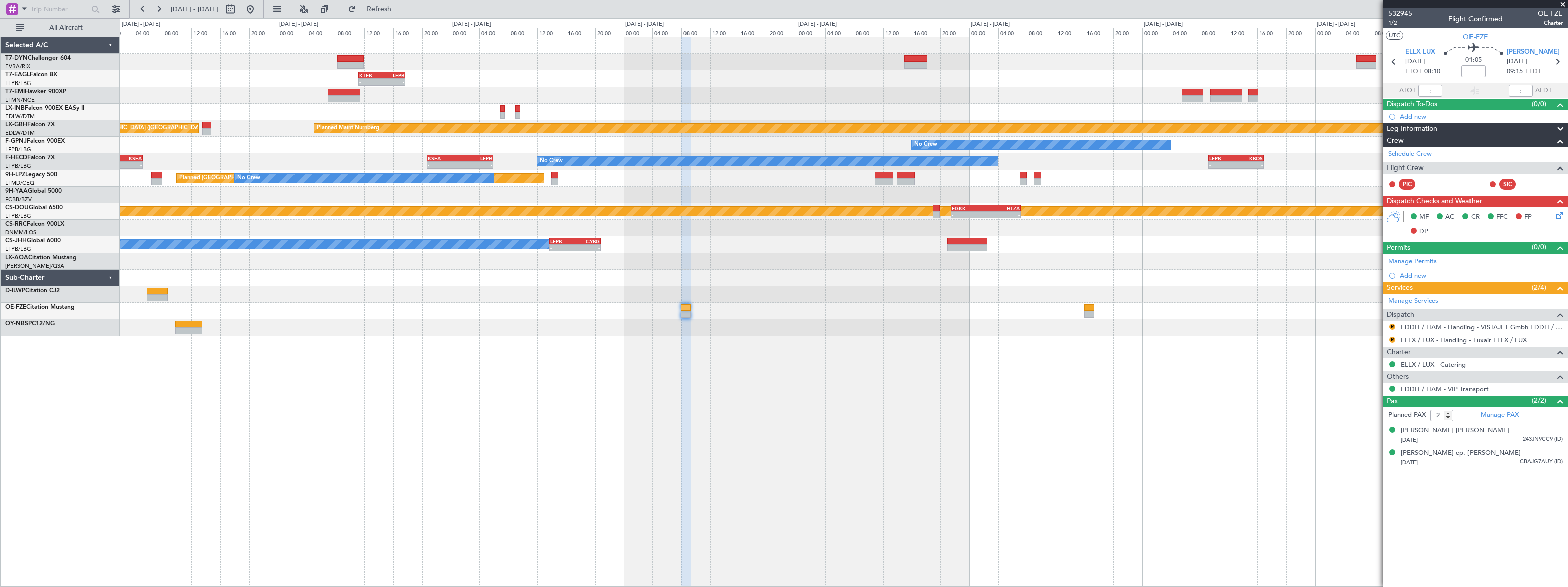
click at [800, 353] on div "- - KTEB 11:15 Z LFPB 17:40 Z Planned Maint [US_STATE] ([GEOGRAPHIC_DATA]) Plan…" at bounding box center [843, 311] width 1448 height 550
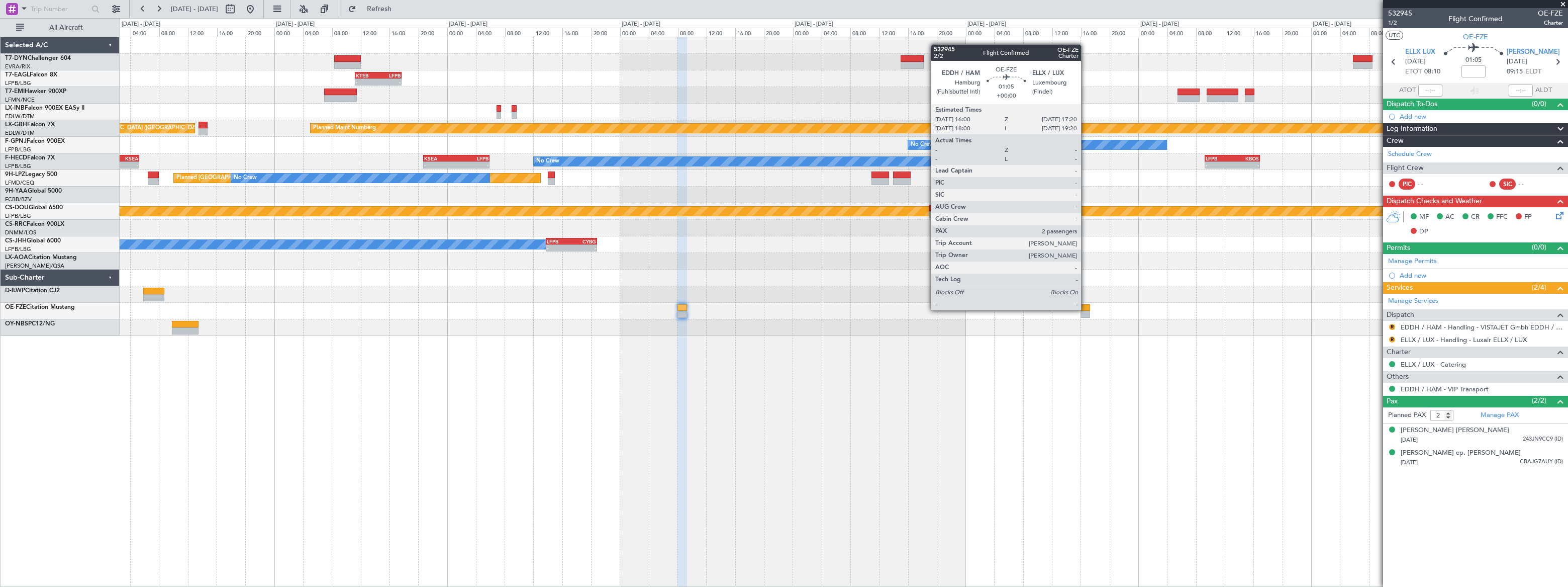
click at [1086, 309] on div at bounding box center [1085, 307] width 10 height 7
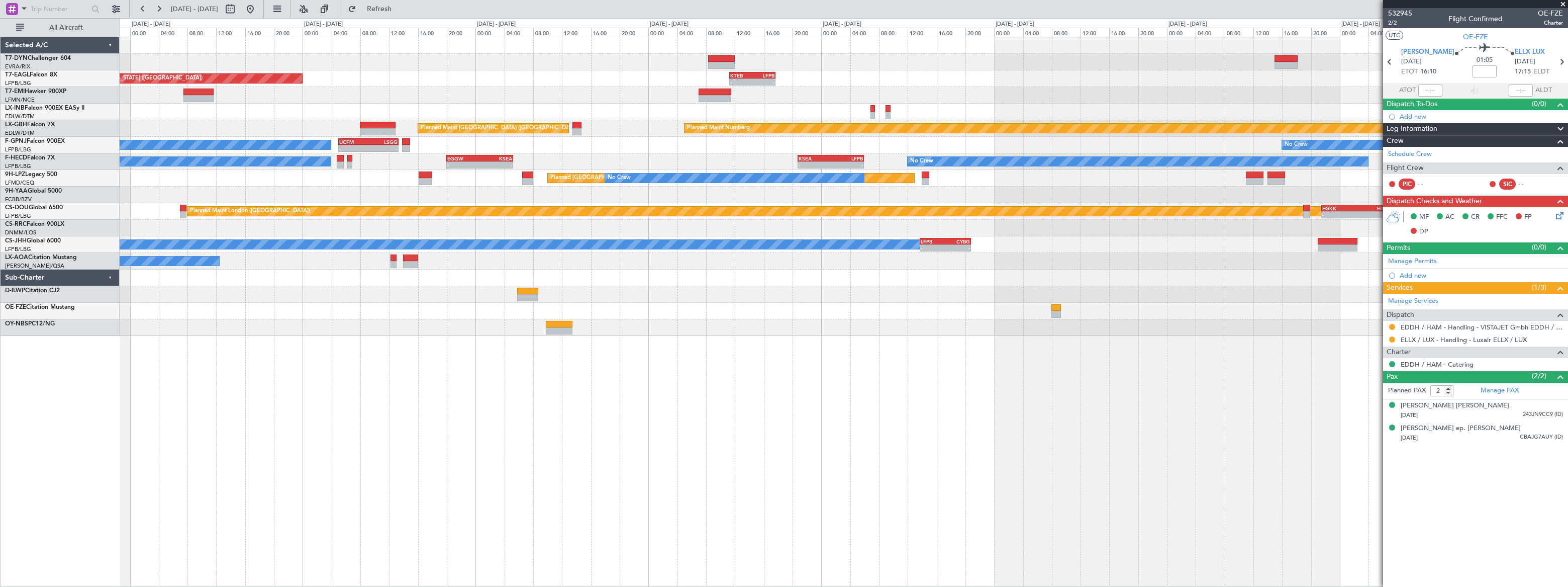
click at [1179, 371] on div "- - KTEB 11:15 Z LFPB 17:40 Z Planned Maint [US_STATE] ([GEOGRAPHIC_DATA]) Plan…" at bounding box center [843, 311] width 1448 height 550
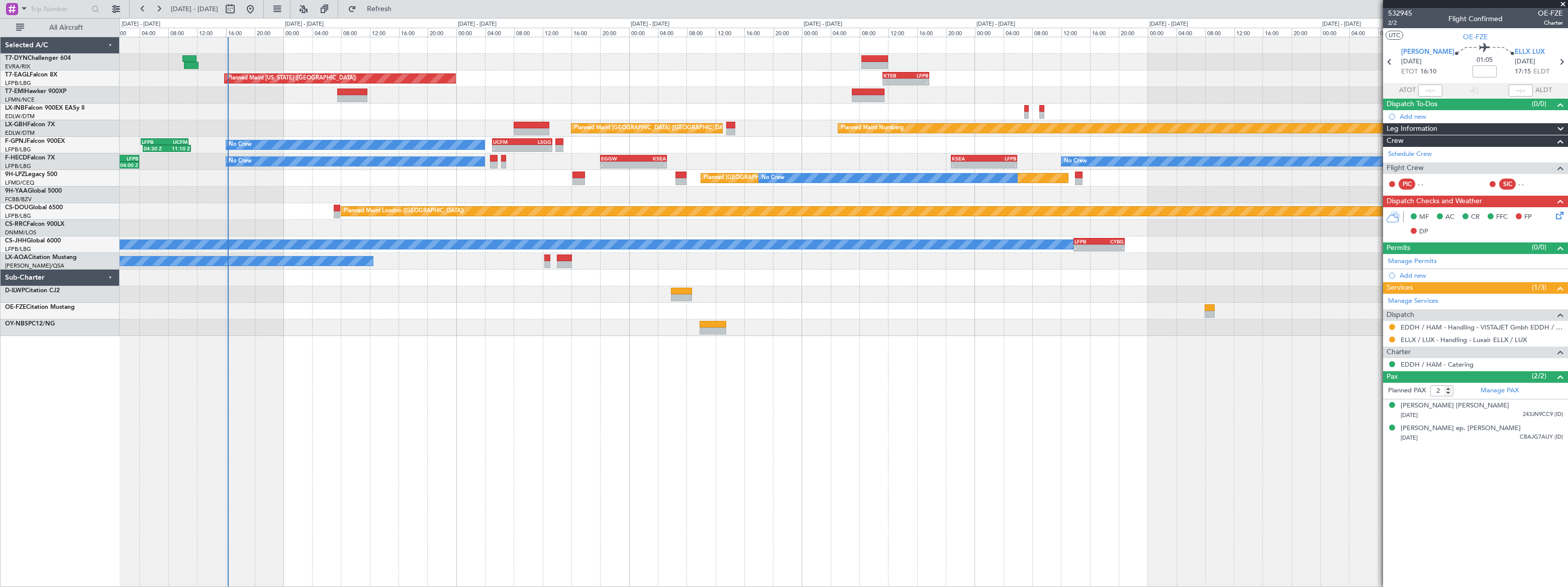
click at [790, 373] on div "- - KTEB 11:15 Z LFPB 17:40 Z Planned Maint [US_STATE] ([GEOGRAPHIC_DATA]) Plan…" at bounding box center [843, 311] width 1448 height 550
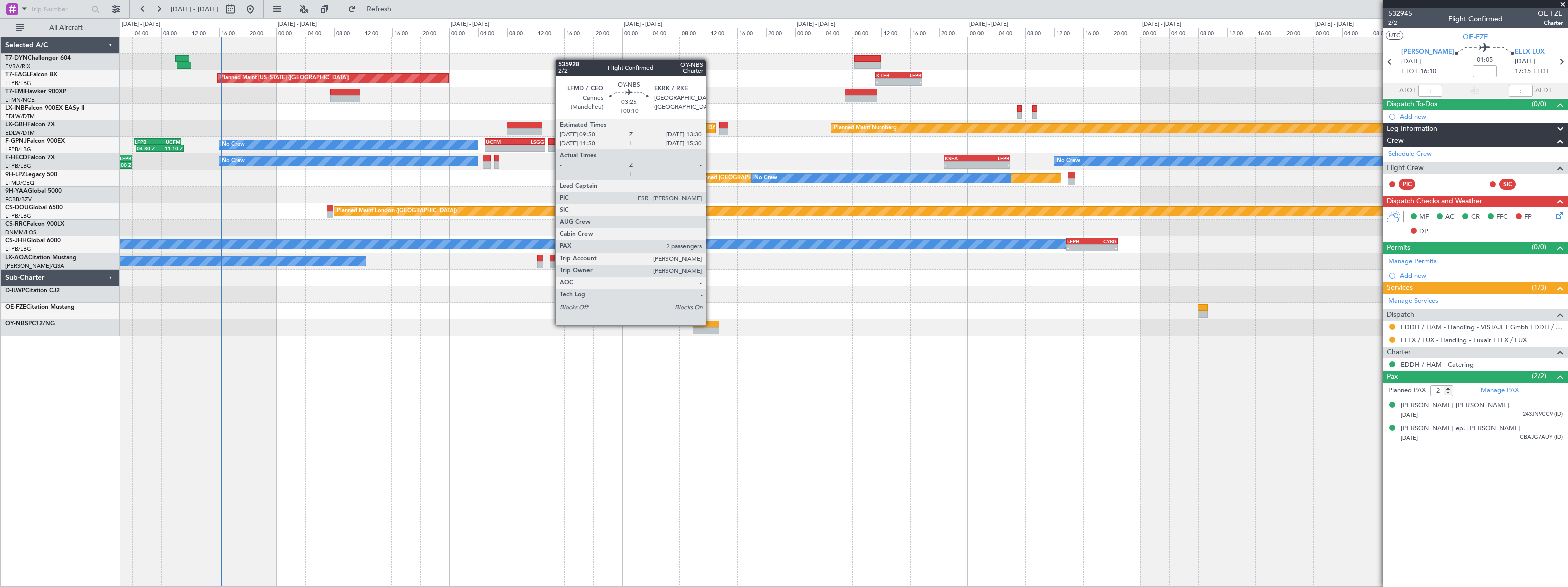
click at [710, 324] on div at bounding box center [705, 324] width 27 height 7
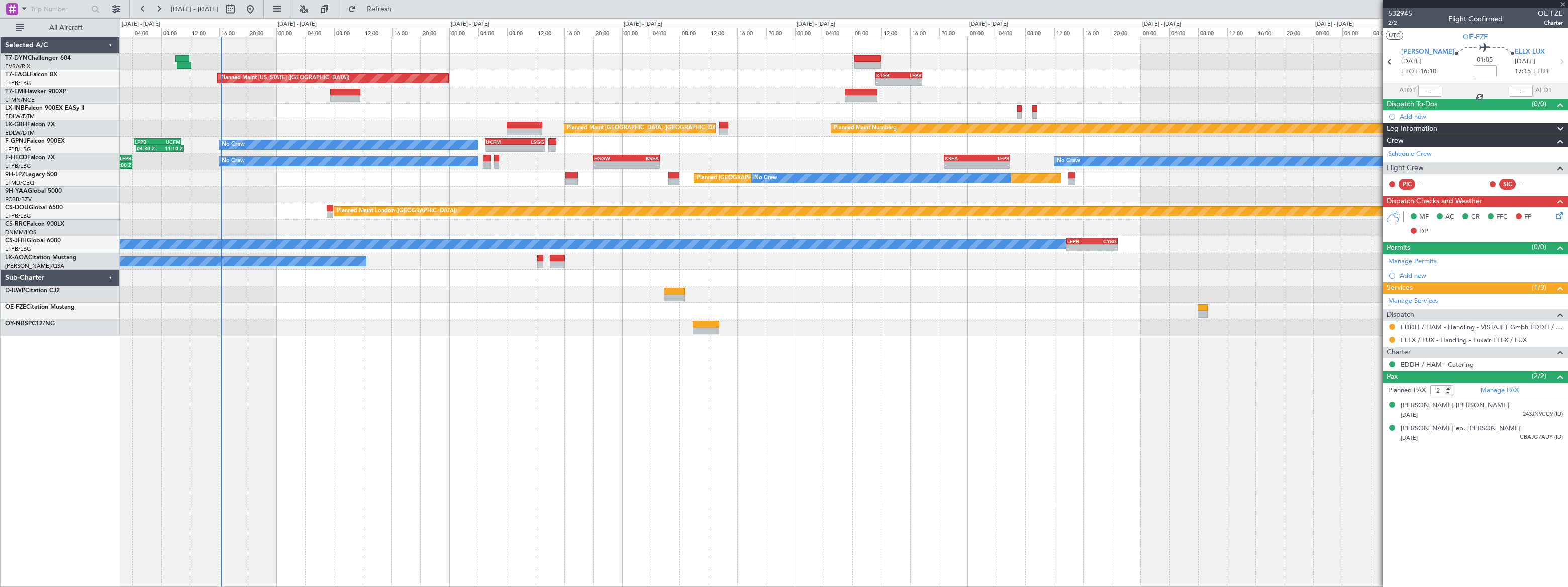
type input "+00:10"
